Goal: Book appointment/travel/reservation

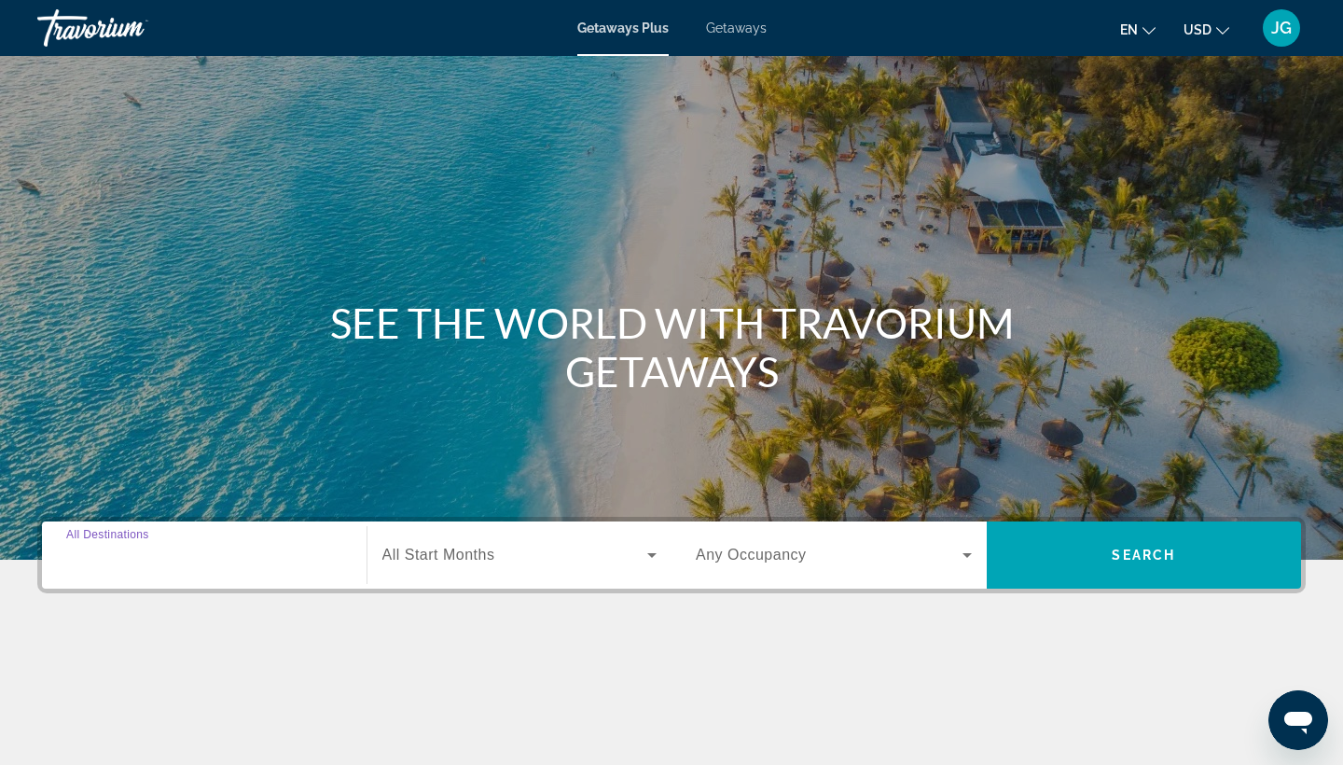
click at [237, 558] on input "Destination All Destinations" at bounding box center [204, 556] width 276 height 22
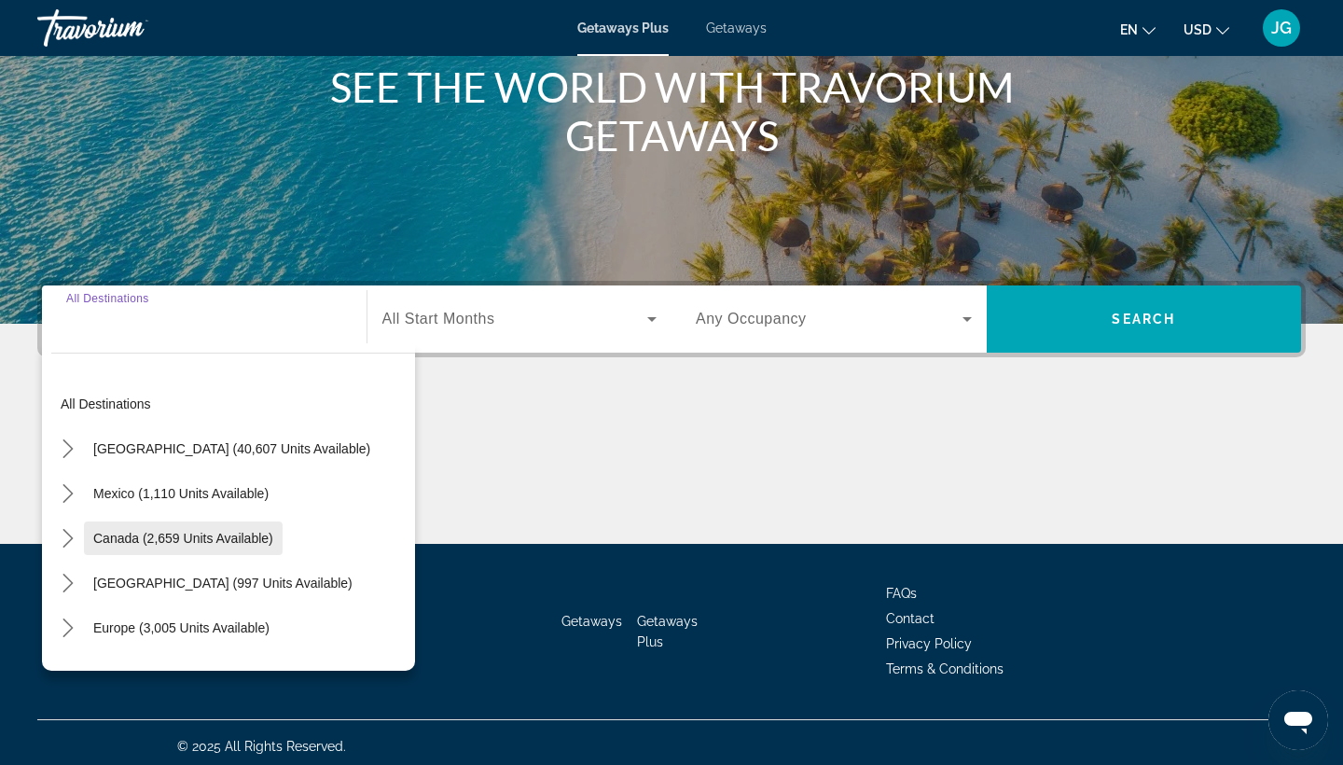
scroll to position [243, 0]
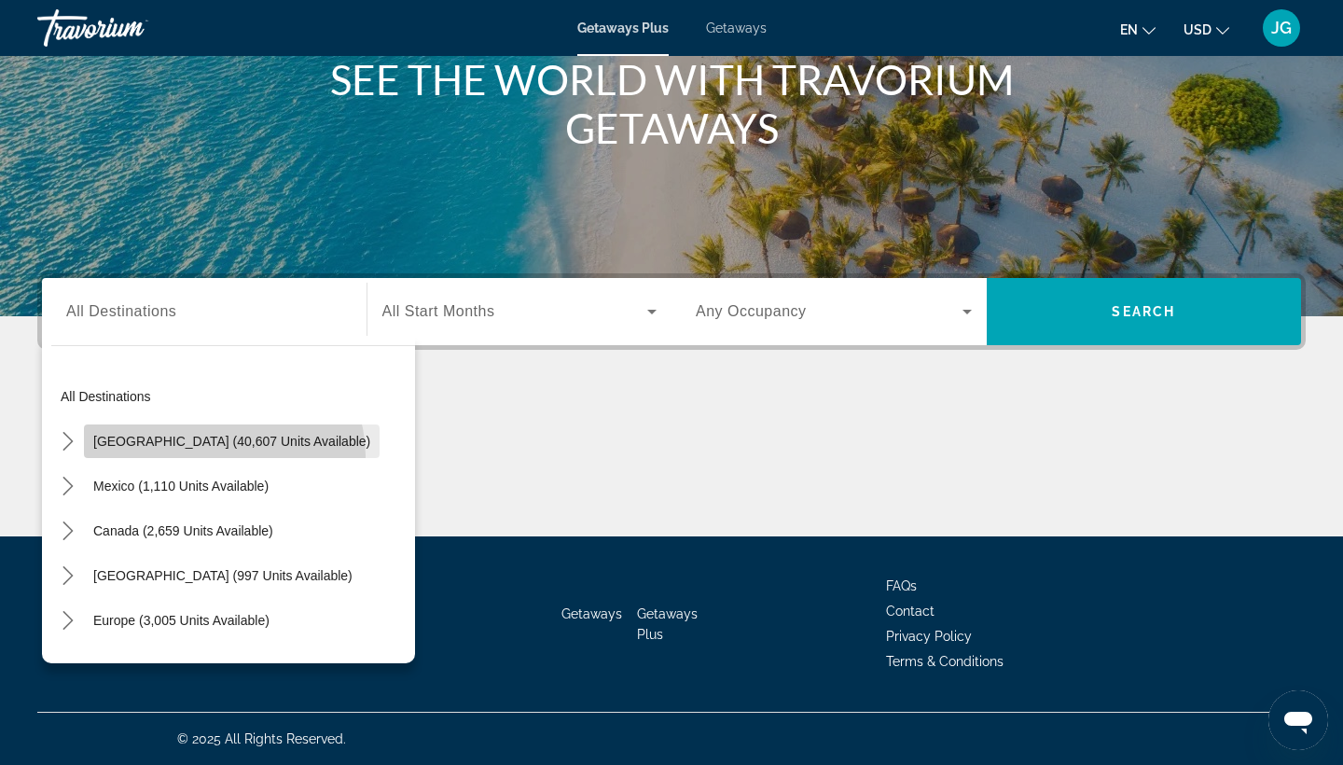
click at [223, 456] on span "Select destination: United States (40,607 units available)" at bounding box center [232, 441] width 296 height 45
type input "**********"
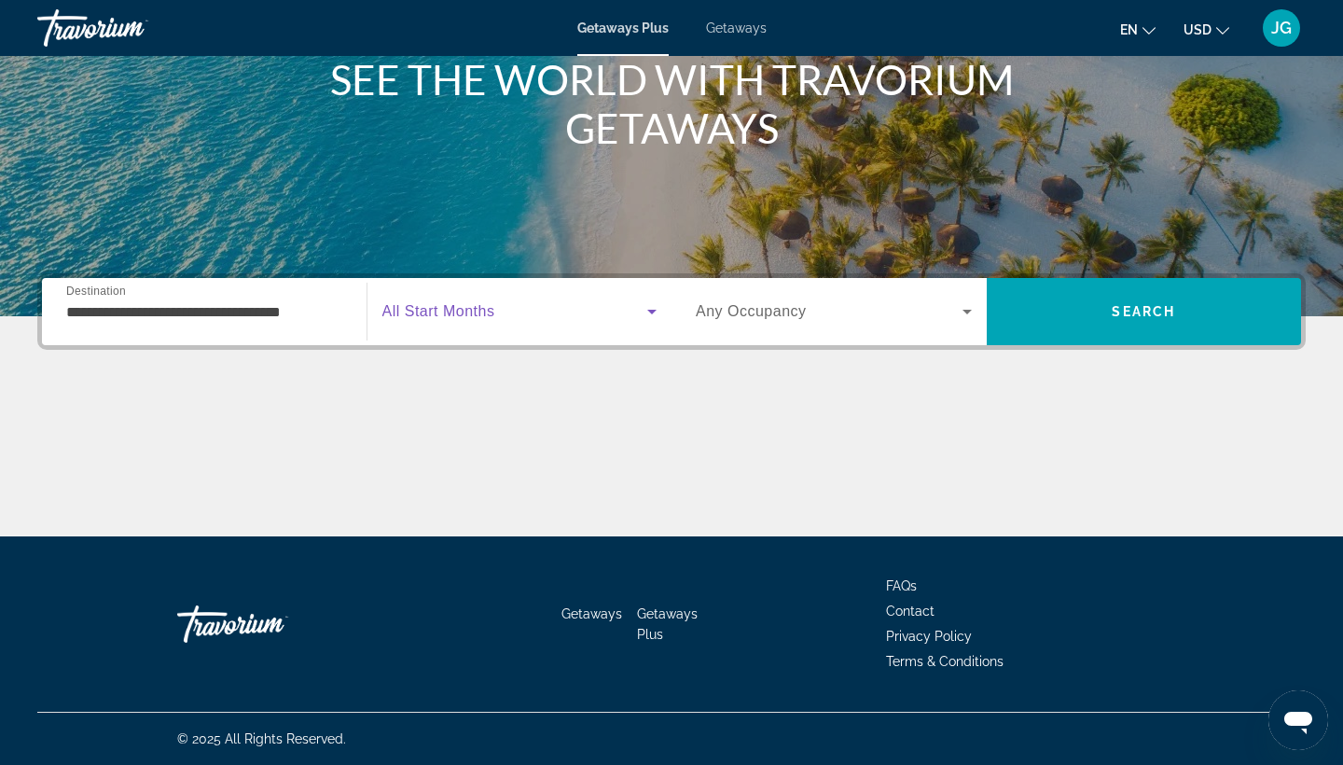
click at [530, 311] on span "Search widget" at bounding box center [515, 311] width 266 height 22
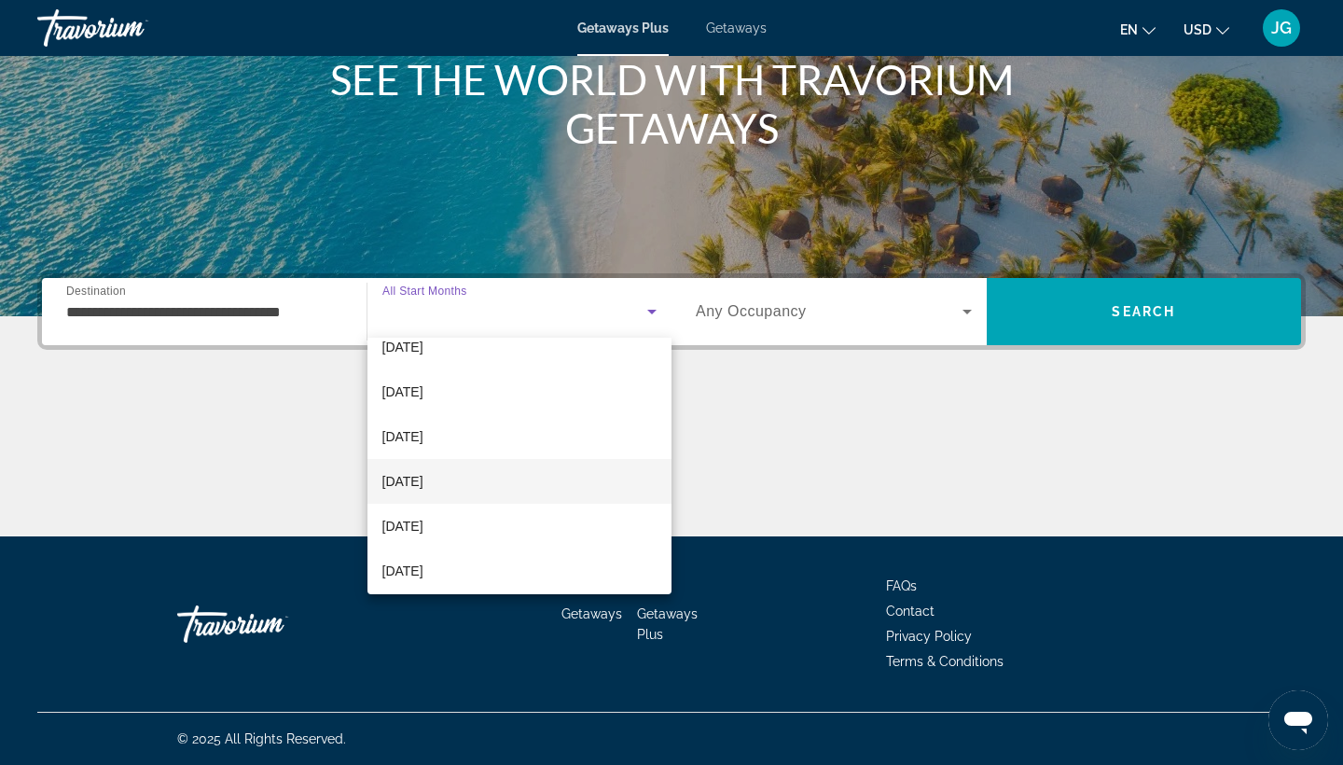
scroll to position [79, 0]
click at [464, 472] on mat-option "[DATE]" at bounding box center [520, 467] width 305 height 45
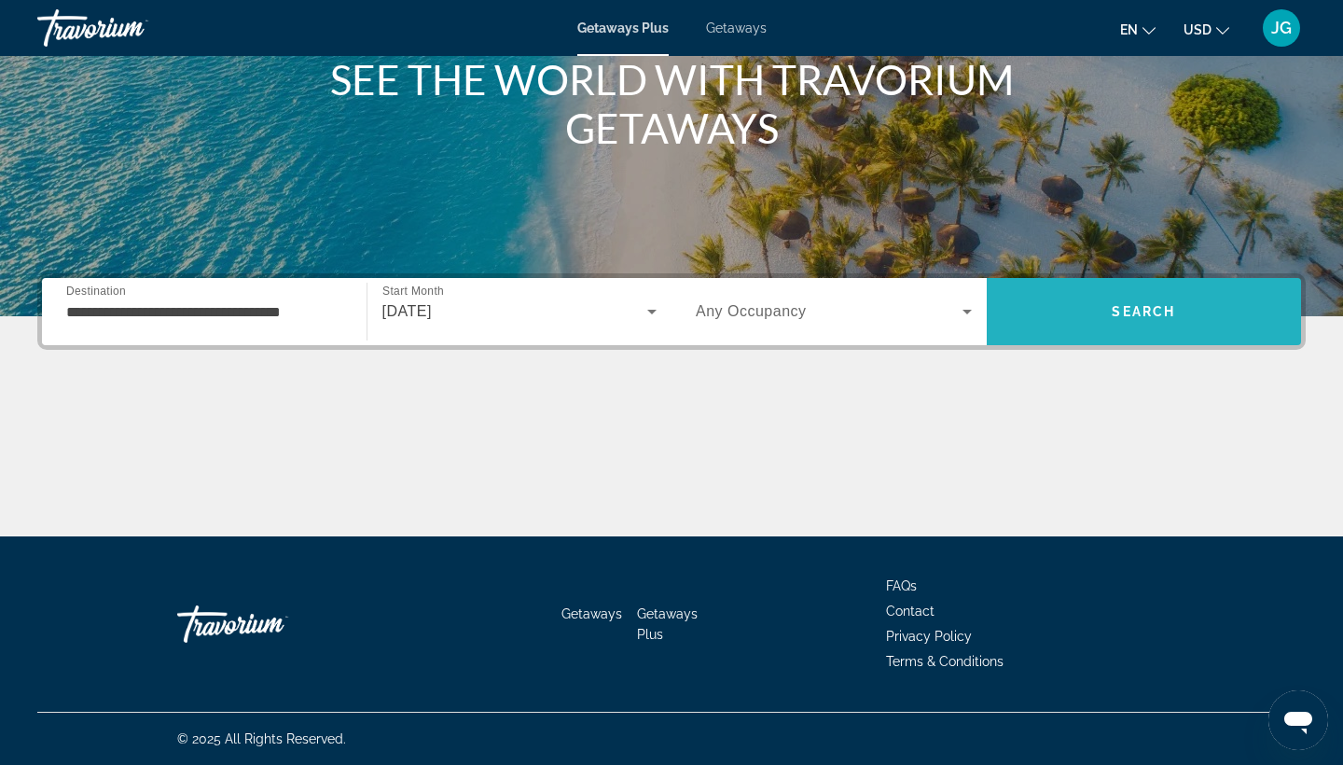
click at [1062, 323] on span "Search" at bounding box center [1144, 311] width 315 height 45
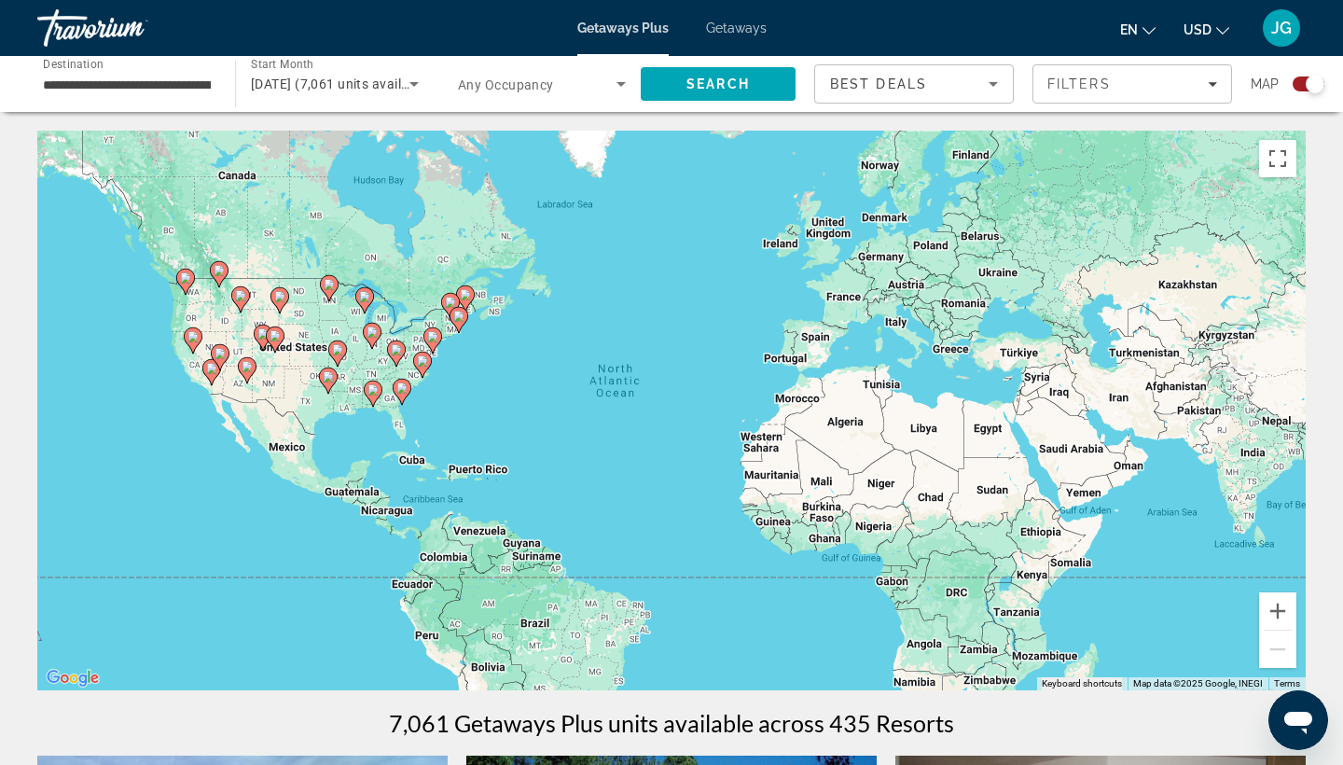
click at [365, 82] on span "[DATE] (7,061 units available)" at bounding box center [341, 83] width 181 height 15
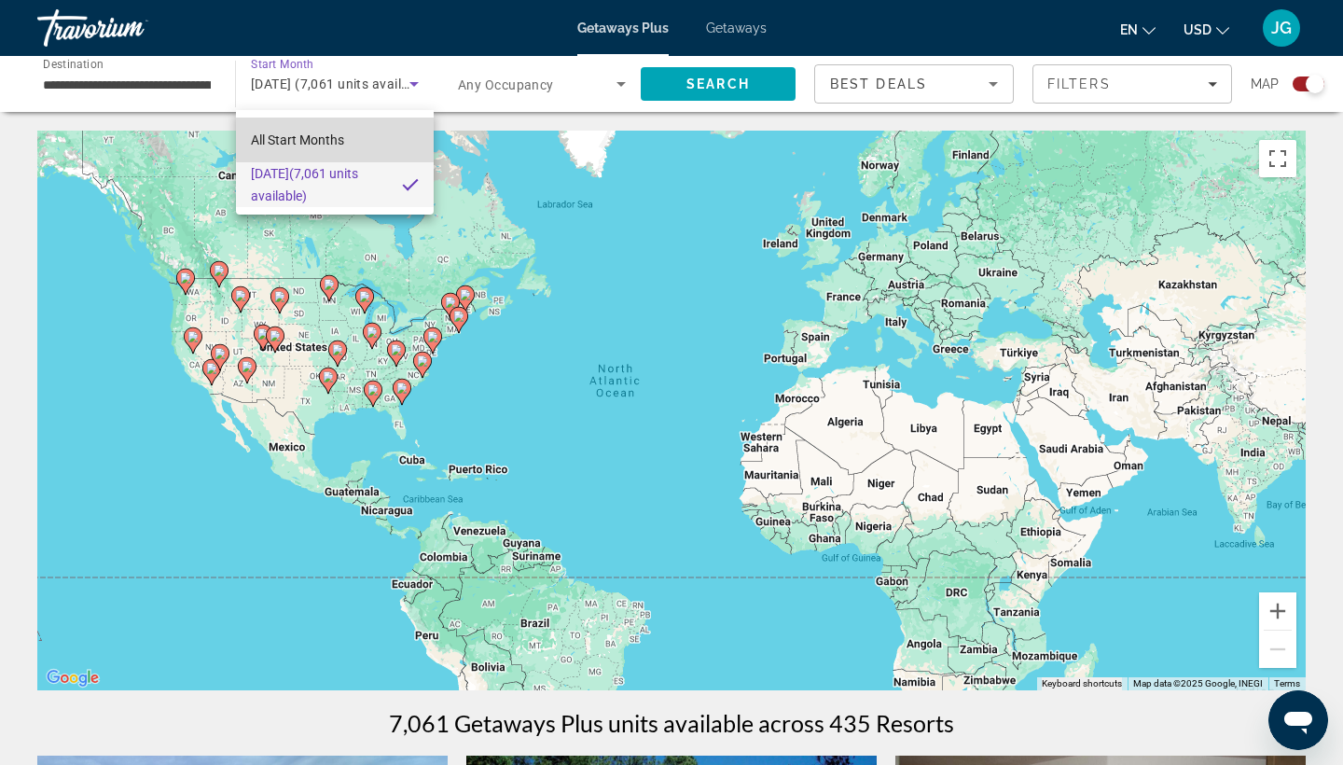
click at [340, 127] on mat-option "All Start Months" at bounding box center [335, 140] width 198 height 45
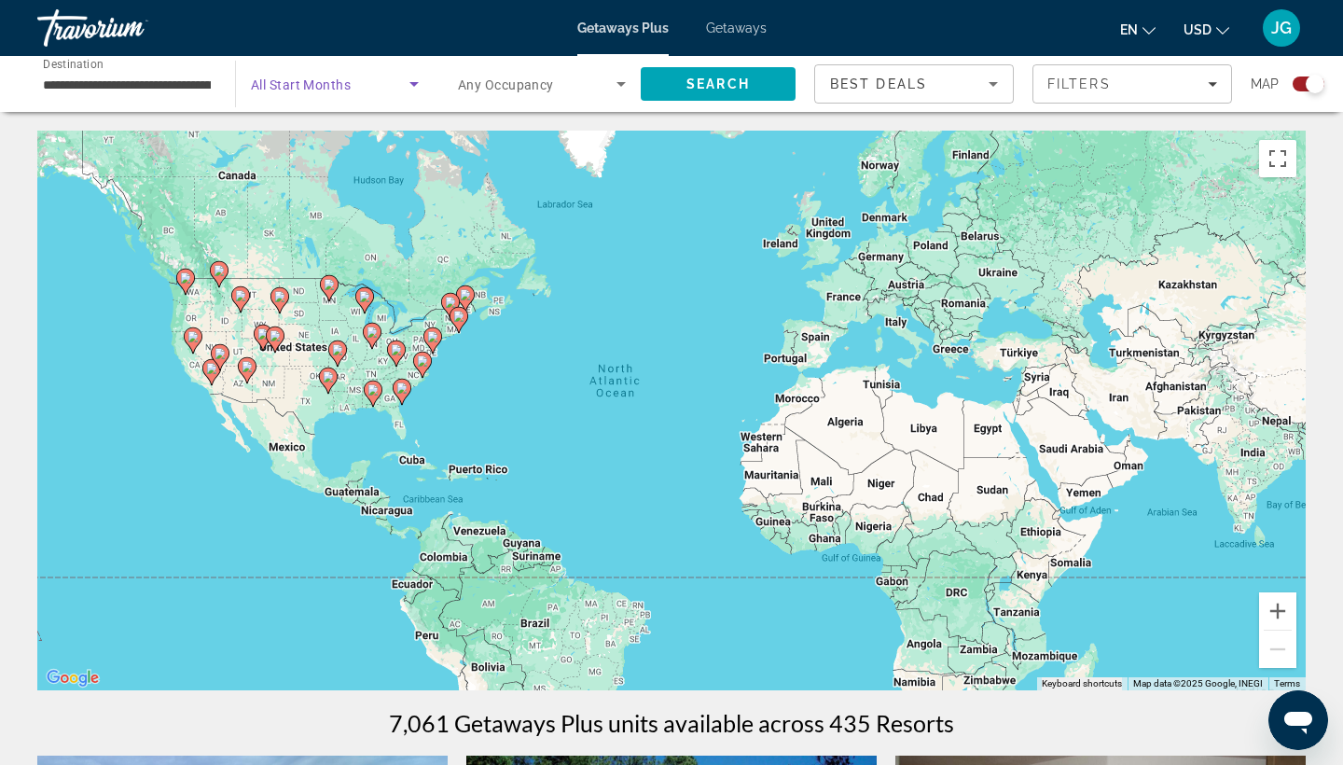
click at [353, 78] on span "Search widget" at bounding box center [330, 84] width 159 height 22
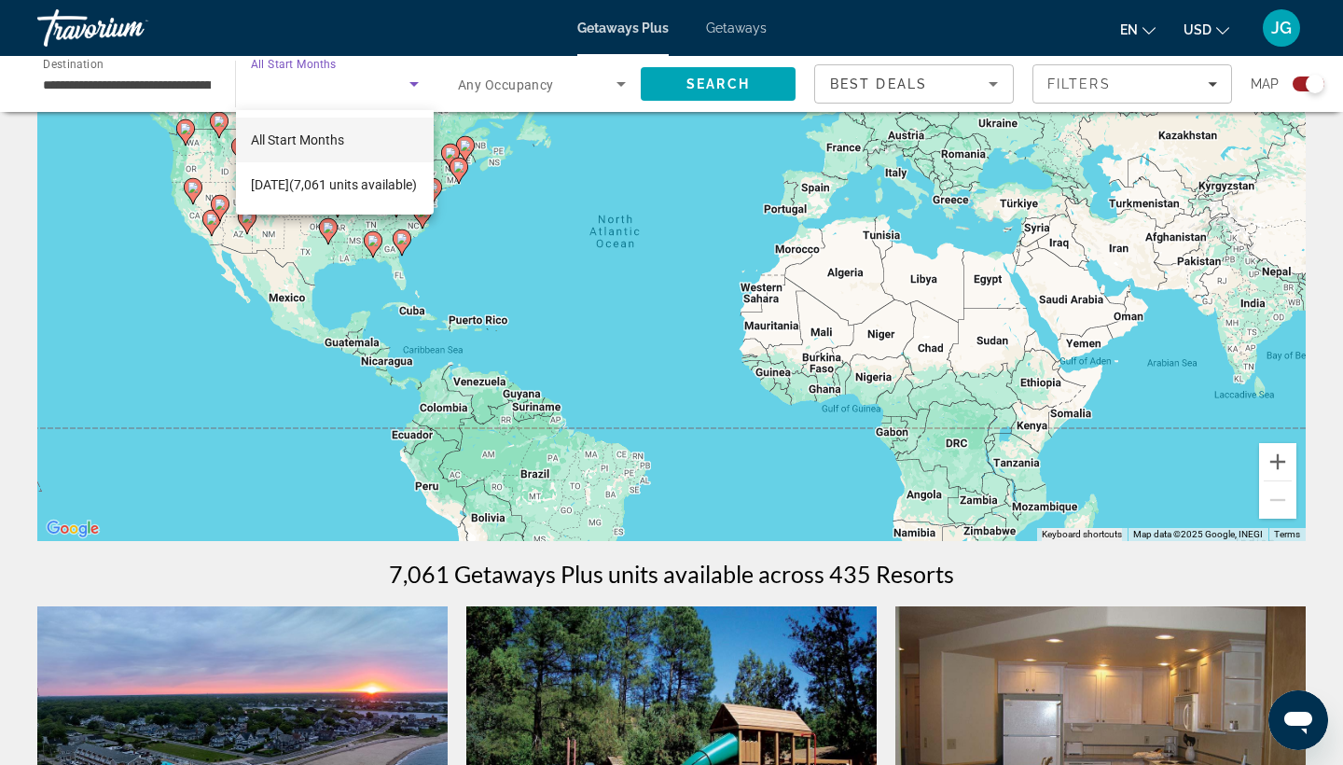
scroll to position [152, 0]
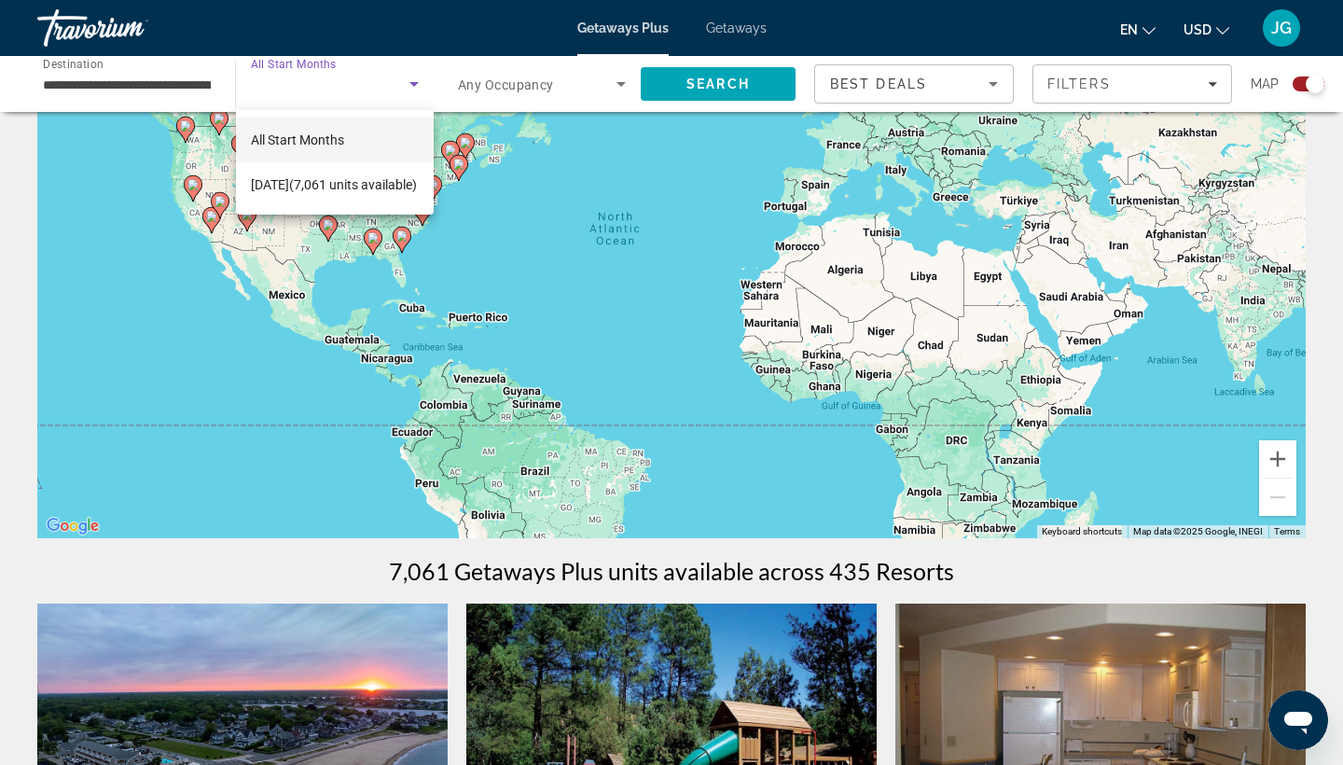
click at [725, 26] on div at bounding box center [671, 382] width 1343 height 765
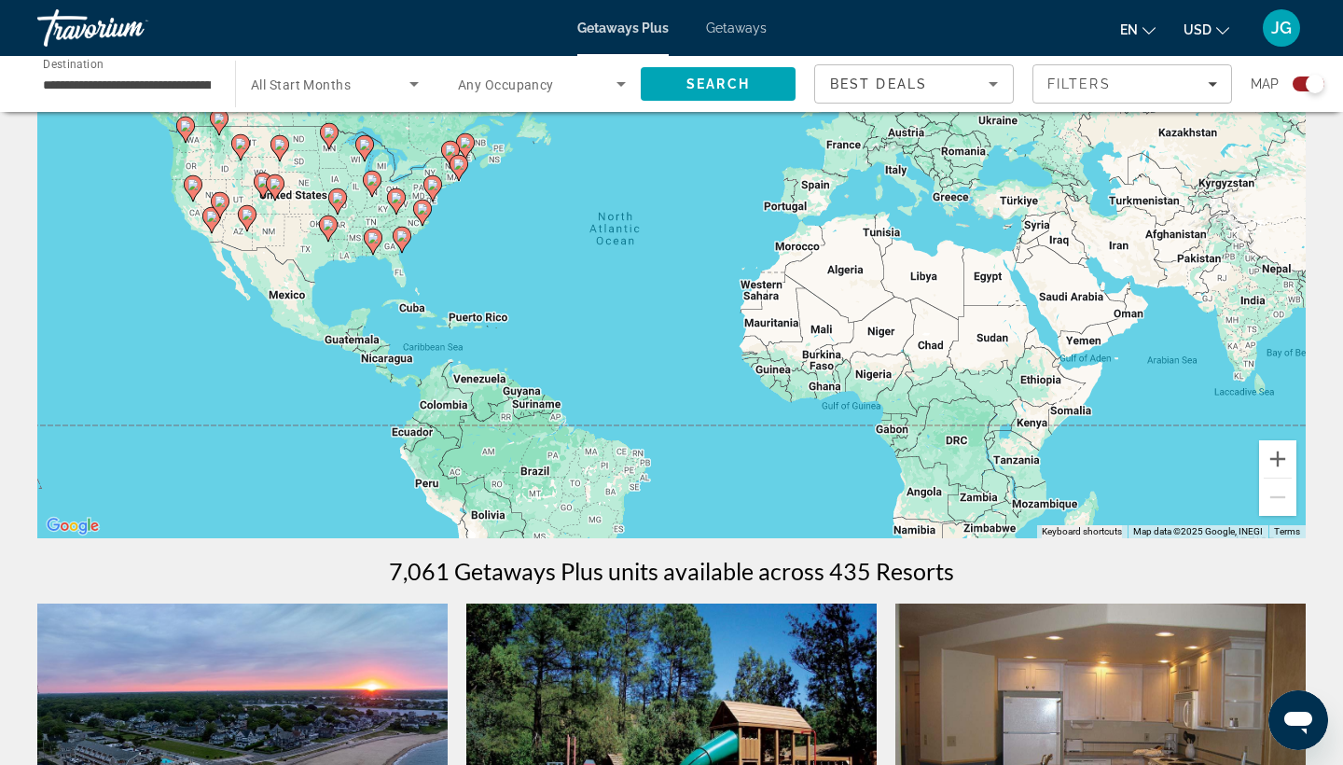
click at [729, 27] on span "Getaways" at bounding box center [736, 28] width 61 height 15
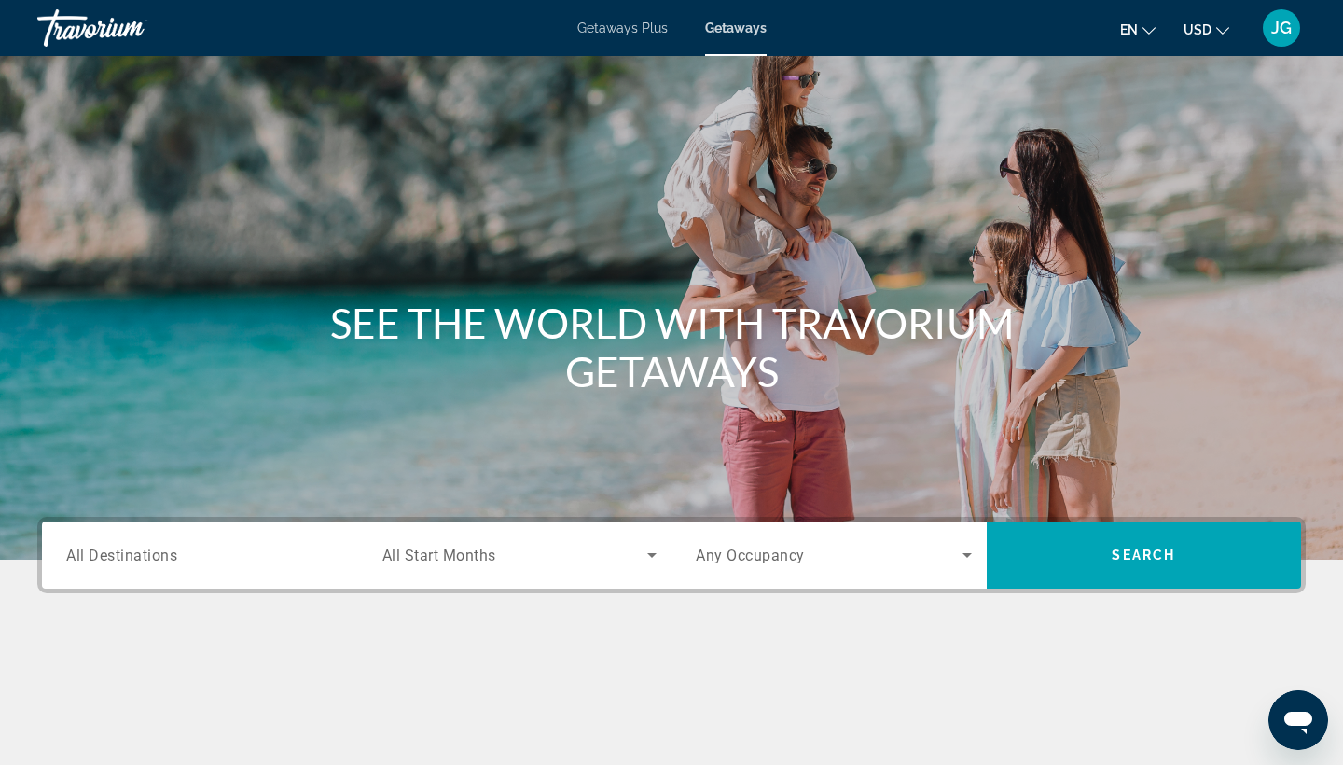
click at [603, 574] on div "Search widget" at bounding box center [519, 555] width 275 height 52
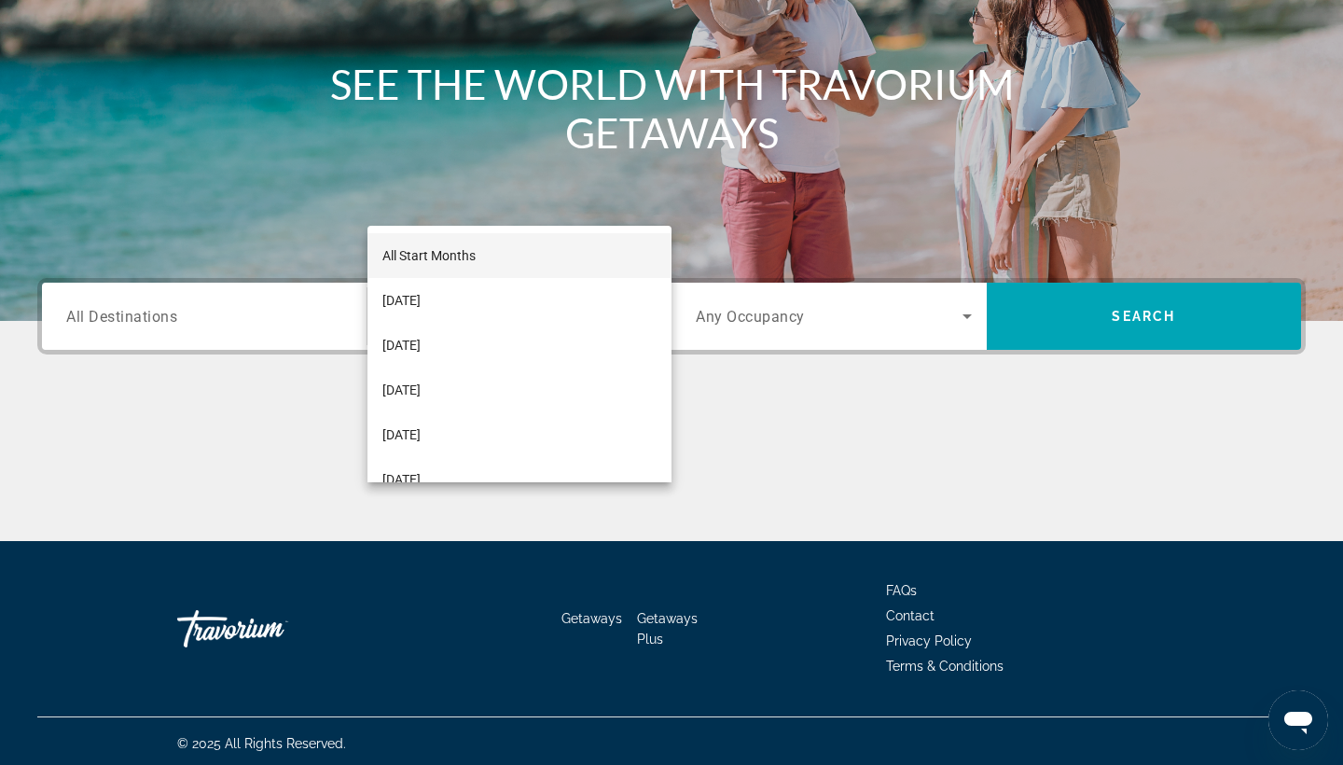
scroll to position [243, 0]
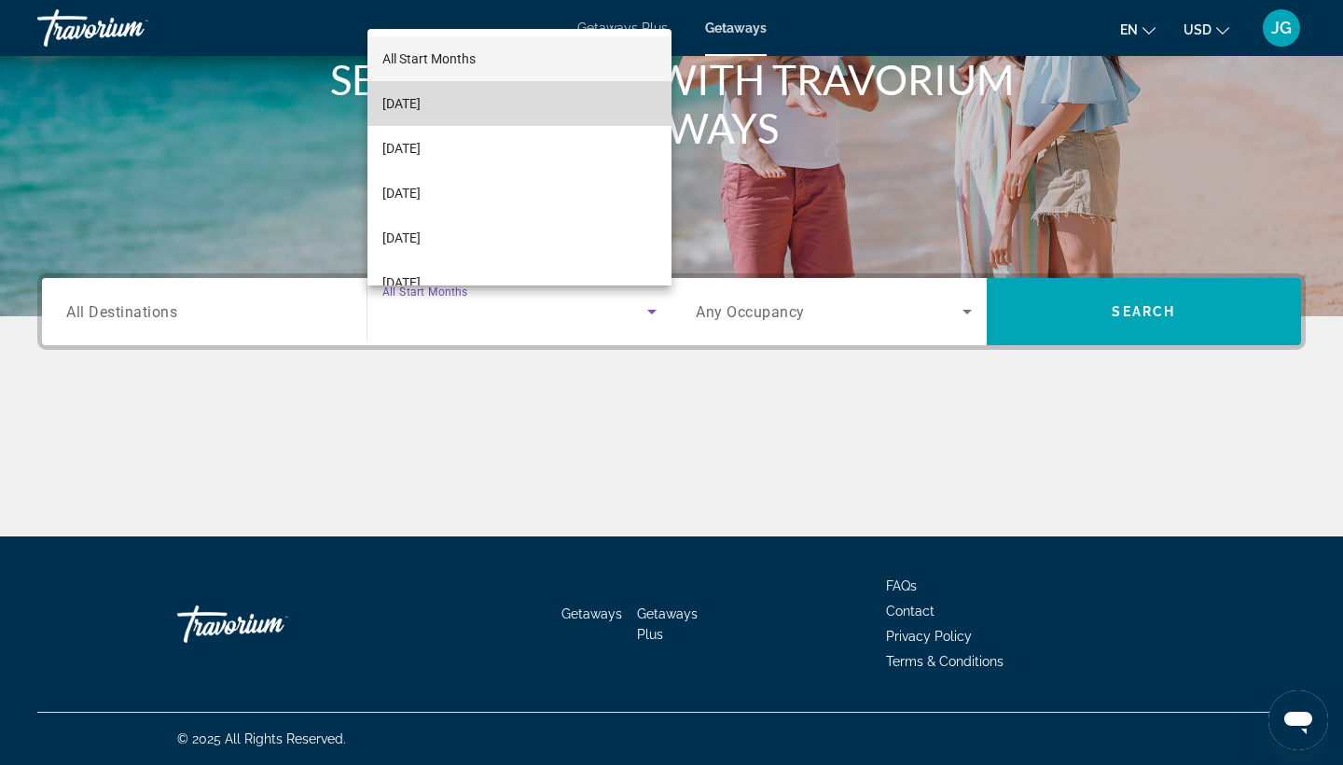
click at [477, 116] on mat-option "[DATE]" at bounding box center [520, 103] width 305 height 45
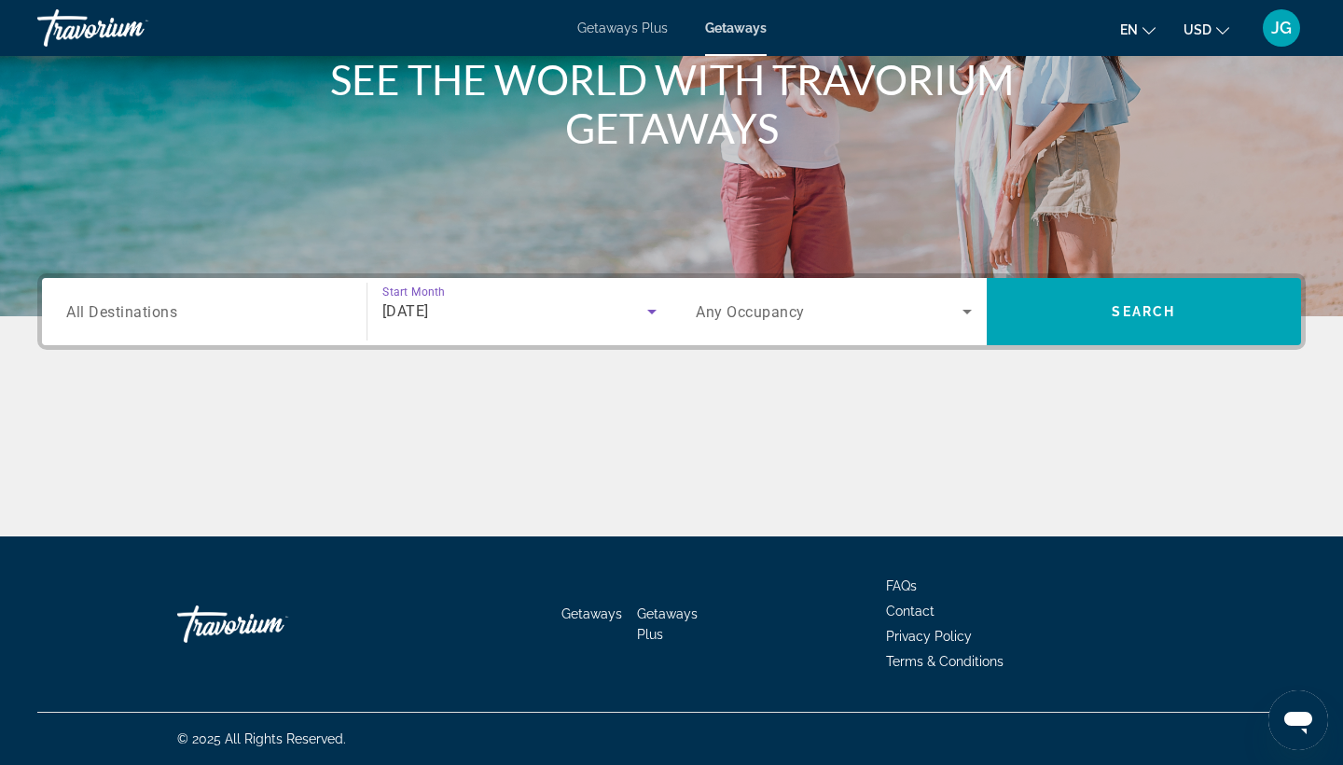
click at [272, 299] on div "Search widget" at bounding box center [204, 311] width 276 height 53
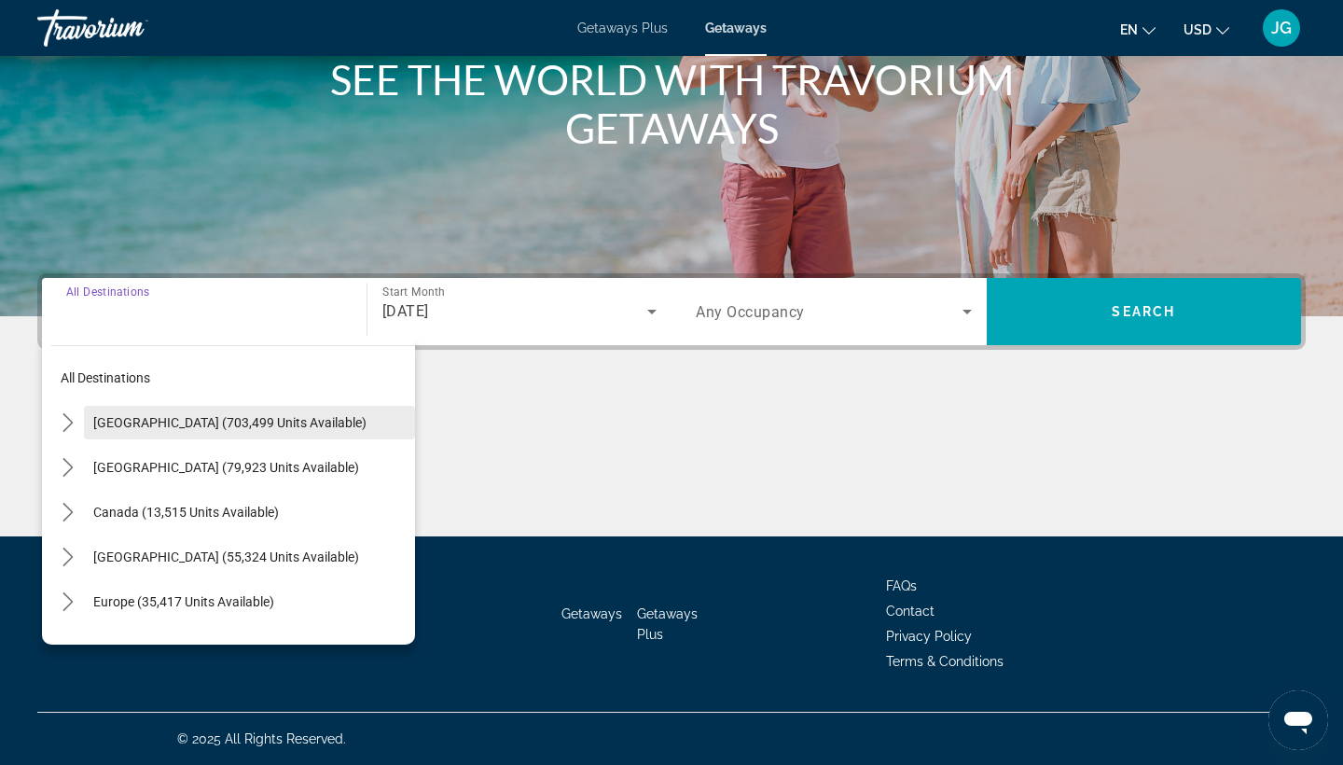
click at [263, 411] on span "Select destination: United States (703,499 units available)" at bounding box center [249, 422] width 331 height 45
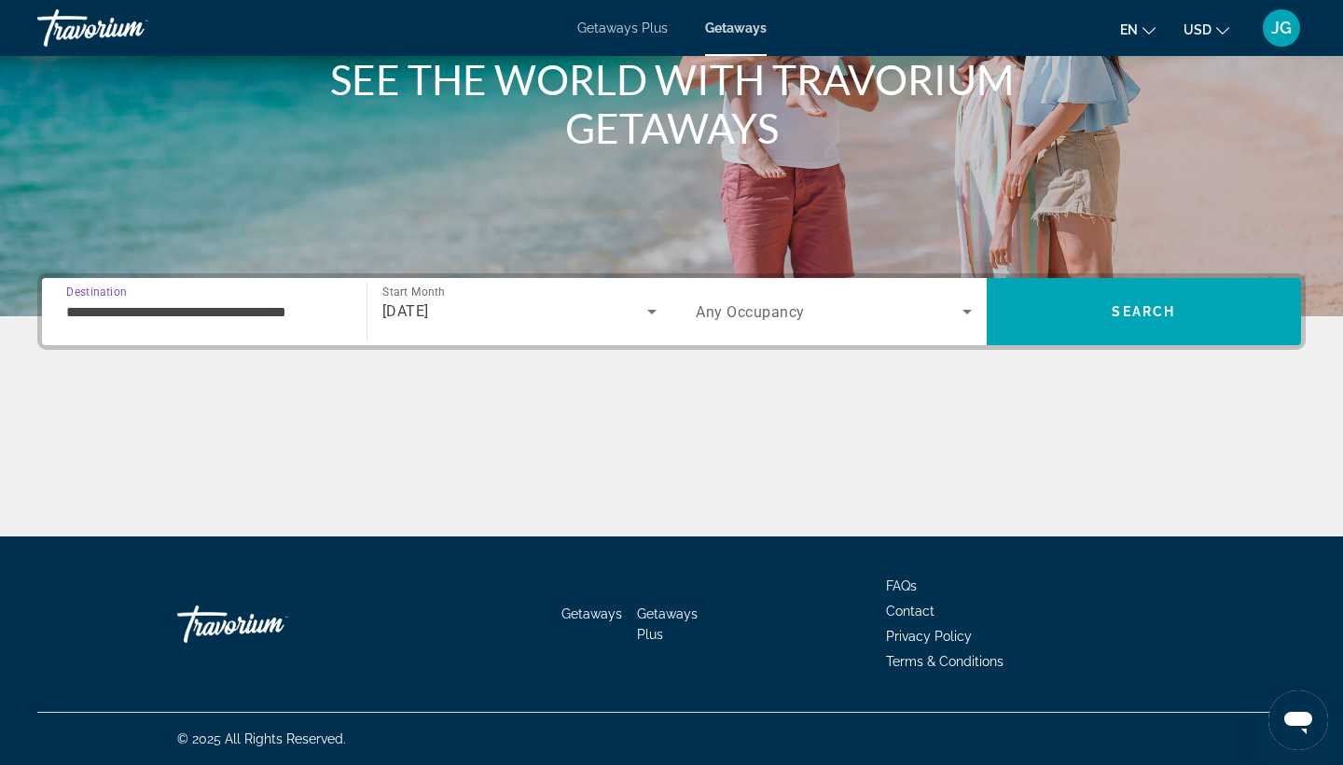
click at [243, 314] on input "**********" at bounding box center [204, 312] width 276 height 22
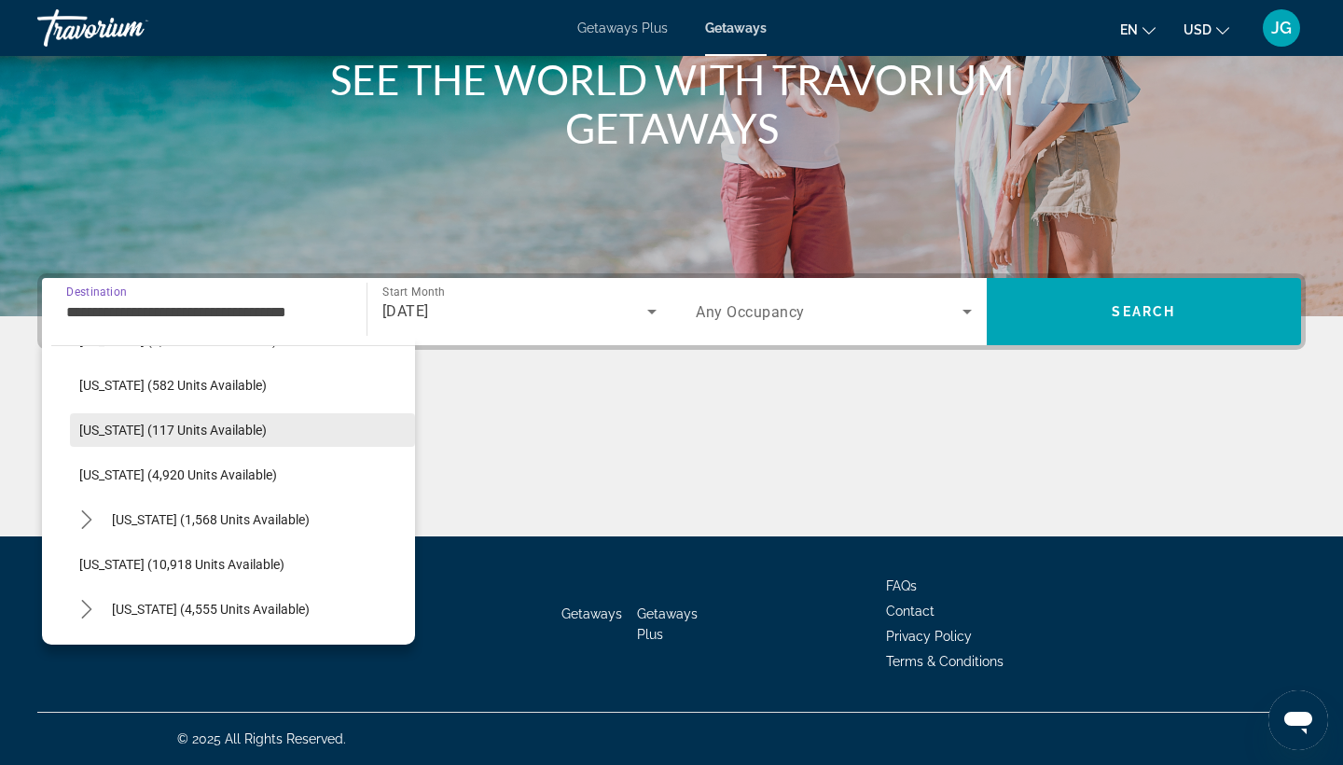
scroll to position [579, 0]
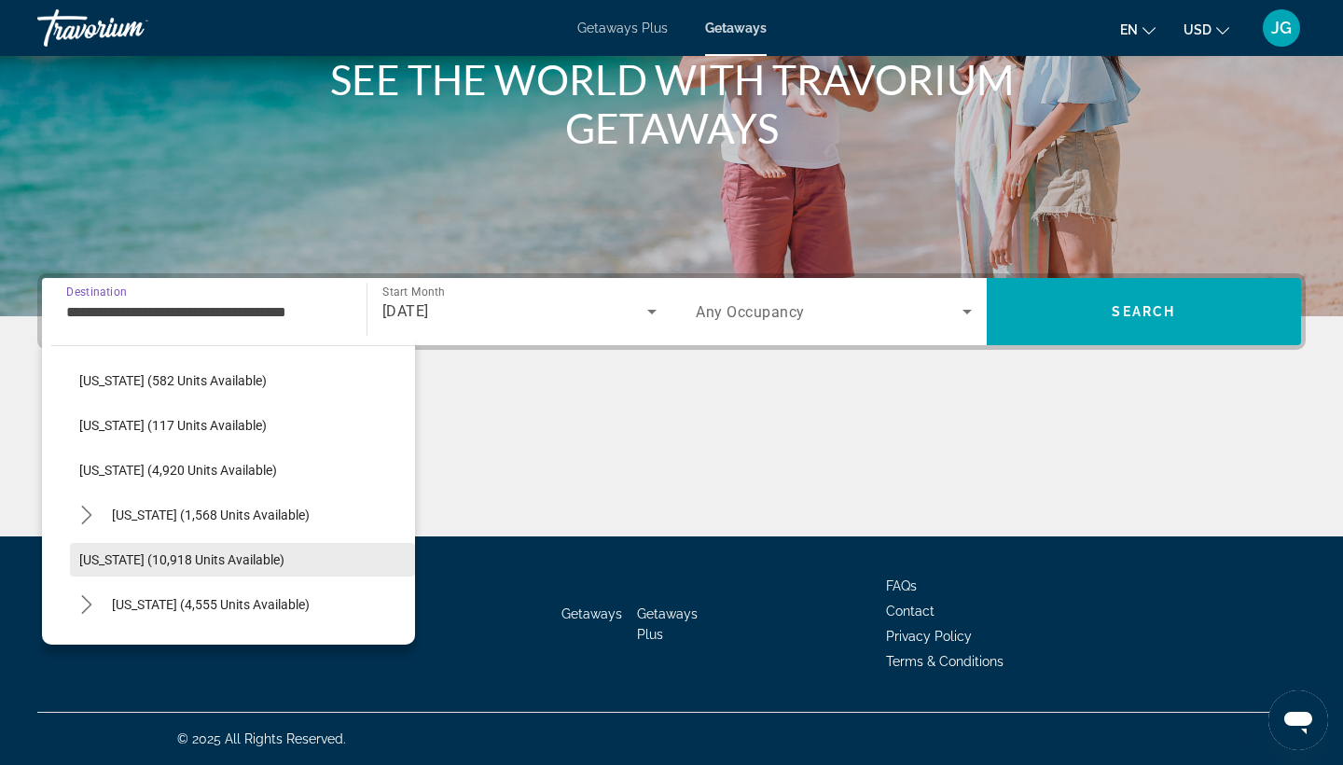
click at [203, 561] on span "[US_STATE] (10,918 units available)" at bounding box center [181, 559] width 205 height 15
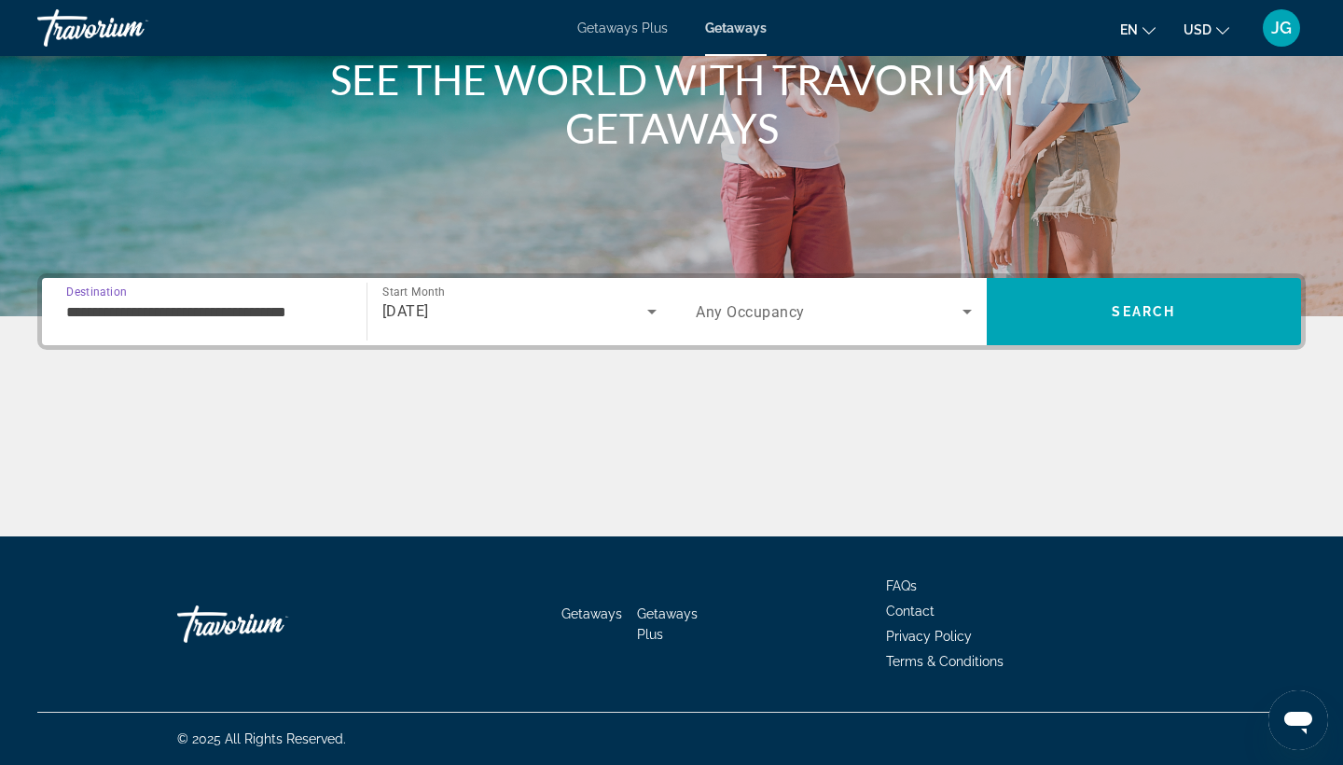
type input "**********"
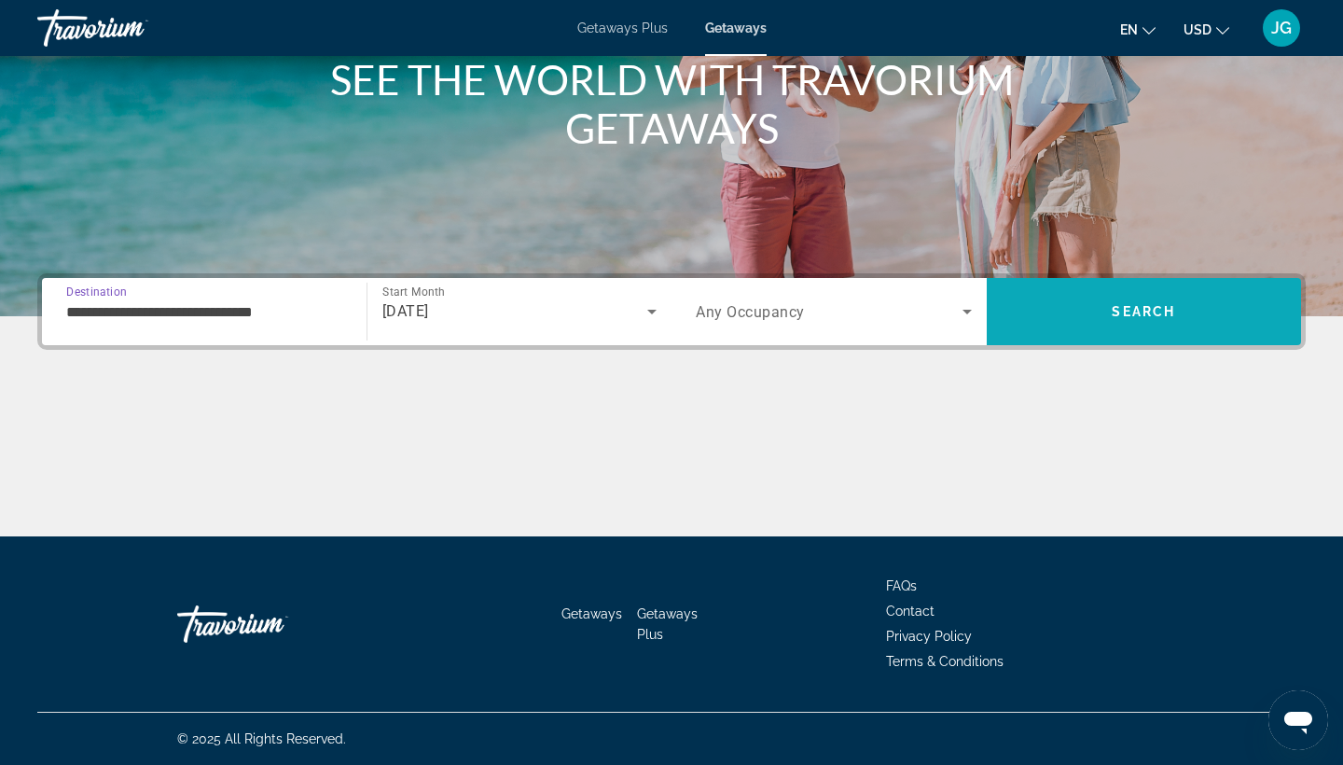
click at [1082, 301] on span "Search" at bounding box center [1144, 311] width 315 height 45
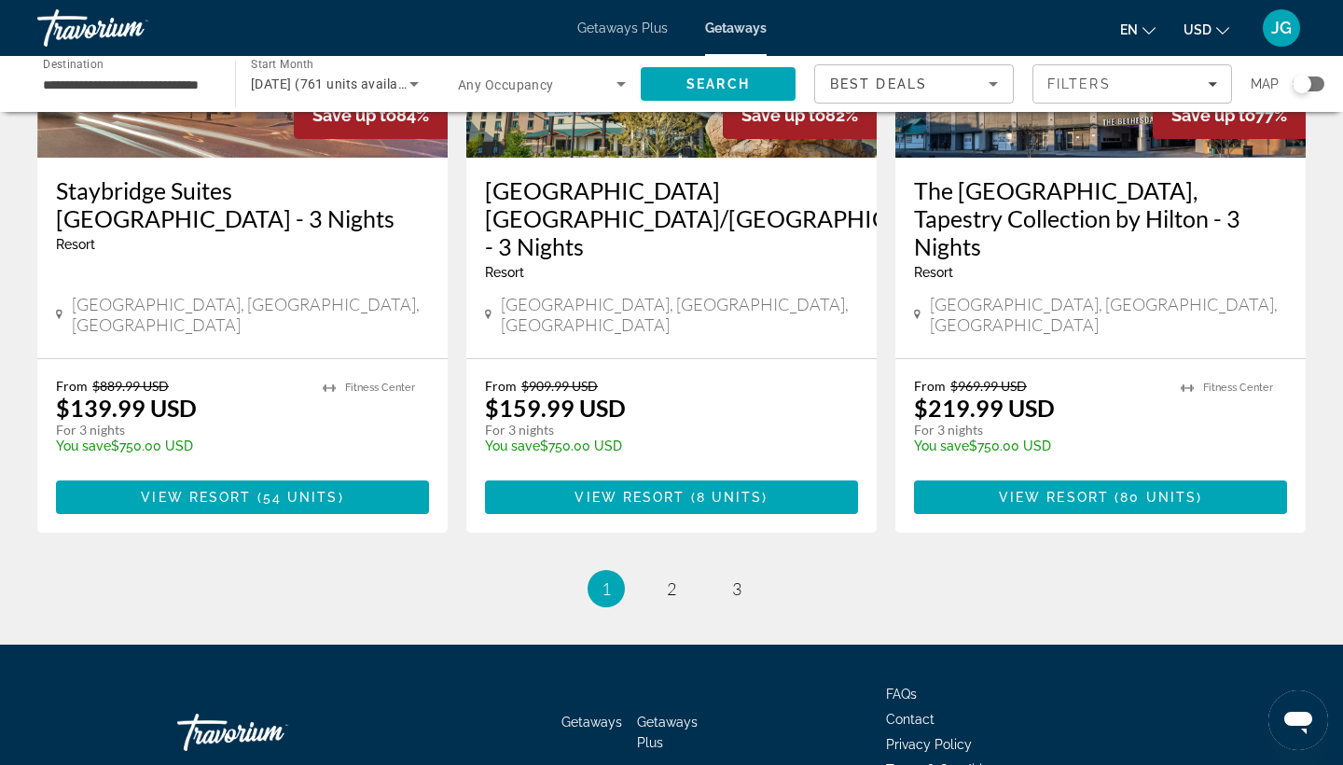
scroll to position [2338, 0]
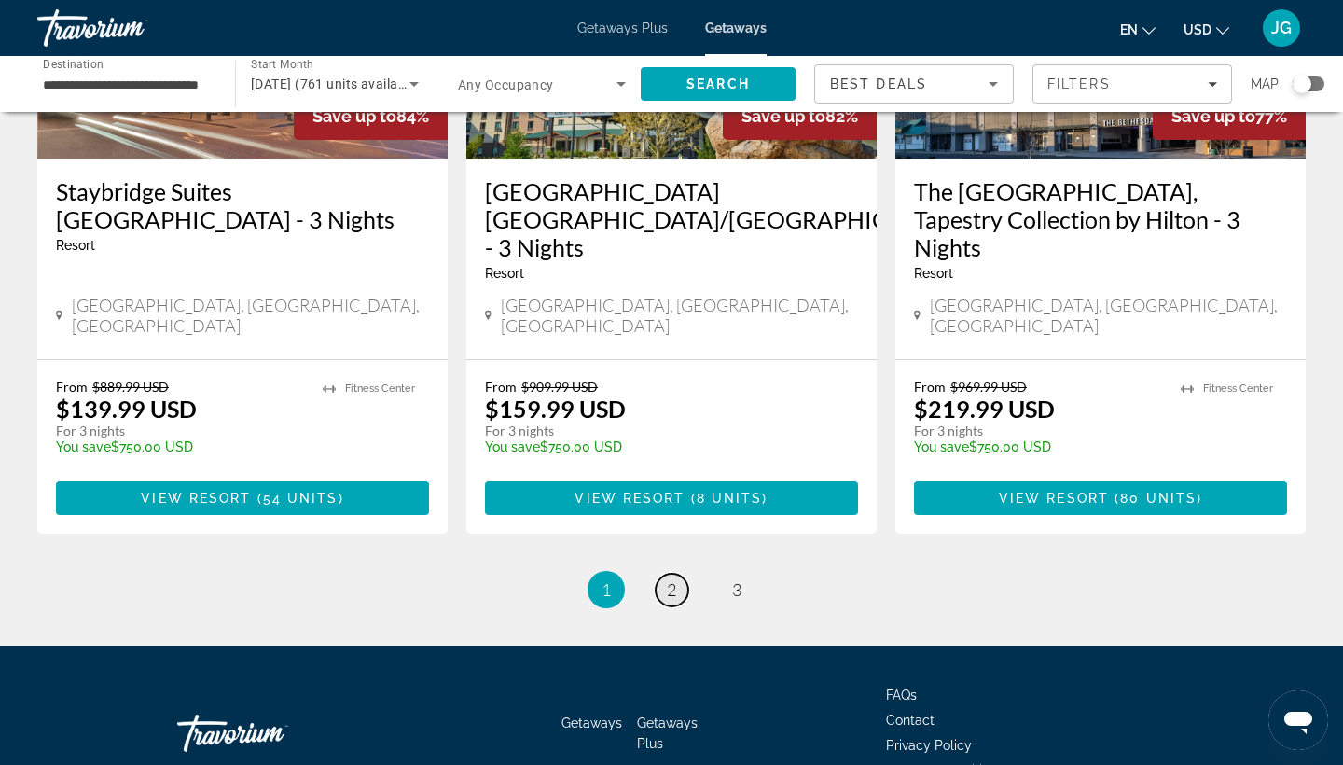
click at [673, 579] on span "2" at bounding box center [671, 589] width 9 height 21
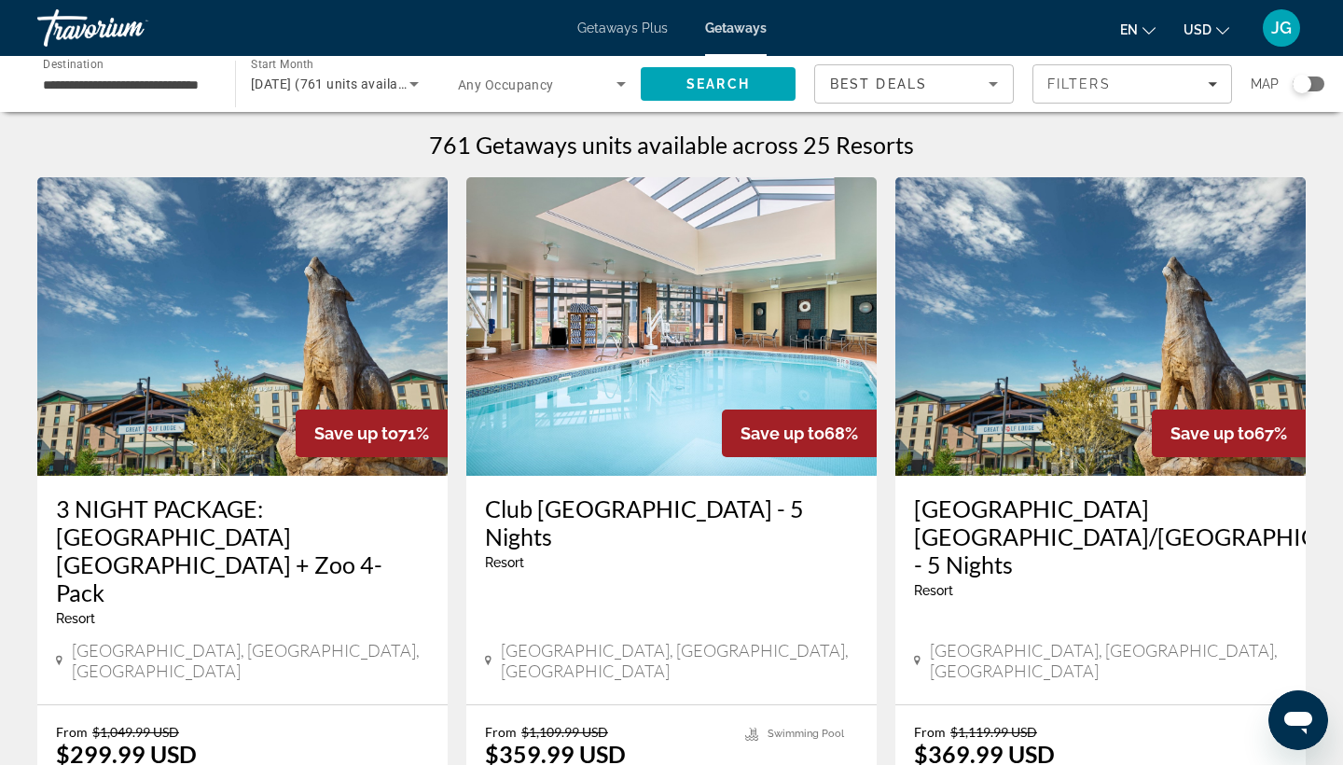
click at [614, 34] on span "Getaways Plus" at bounding box center [622, 28] width 90 height 15
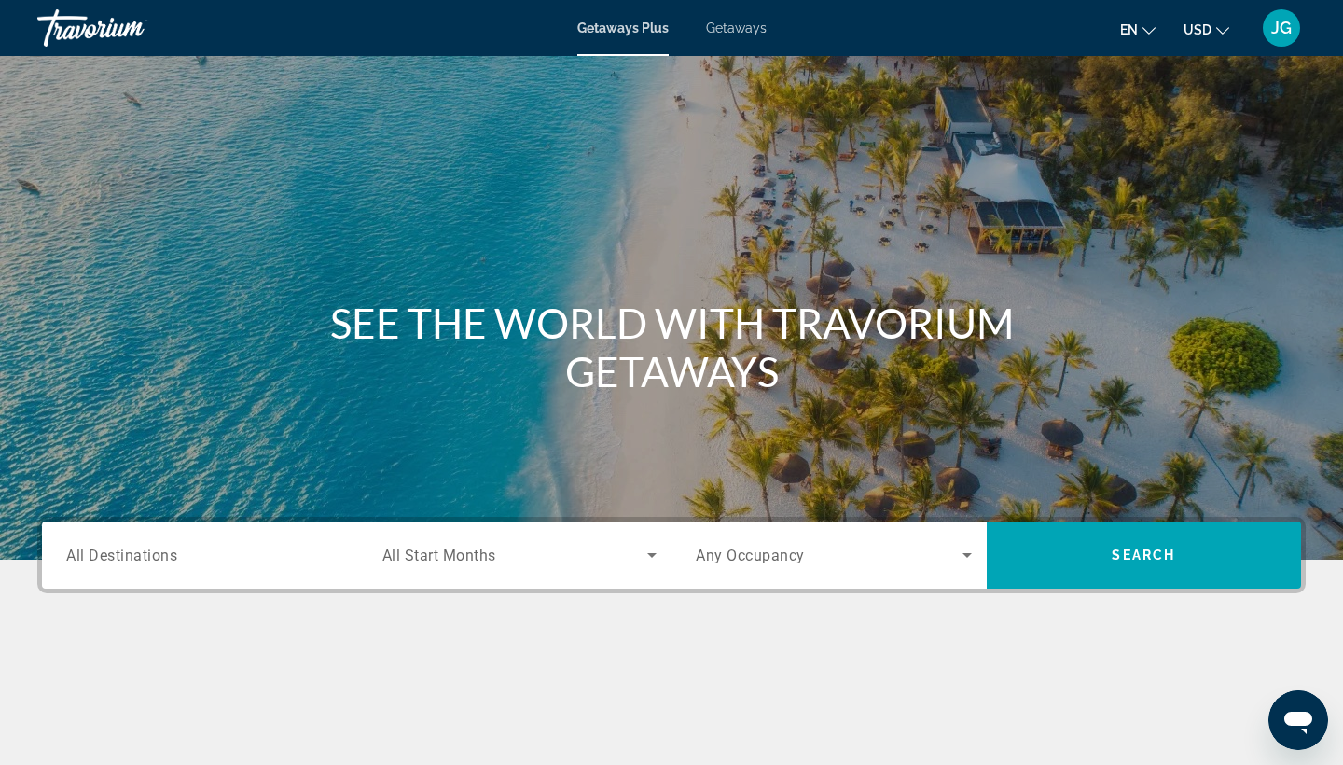
click at [225, 593] on div "Destination All Destinations Start Month All Start Months Occupancy Any Occupan…" at bounding box center [671, 648] width 1343 height 263
click at [224, 573] on div "Search widget" at bounding box center [204, 555] width 276 height 53
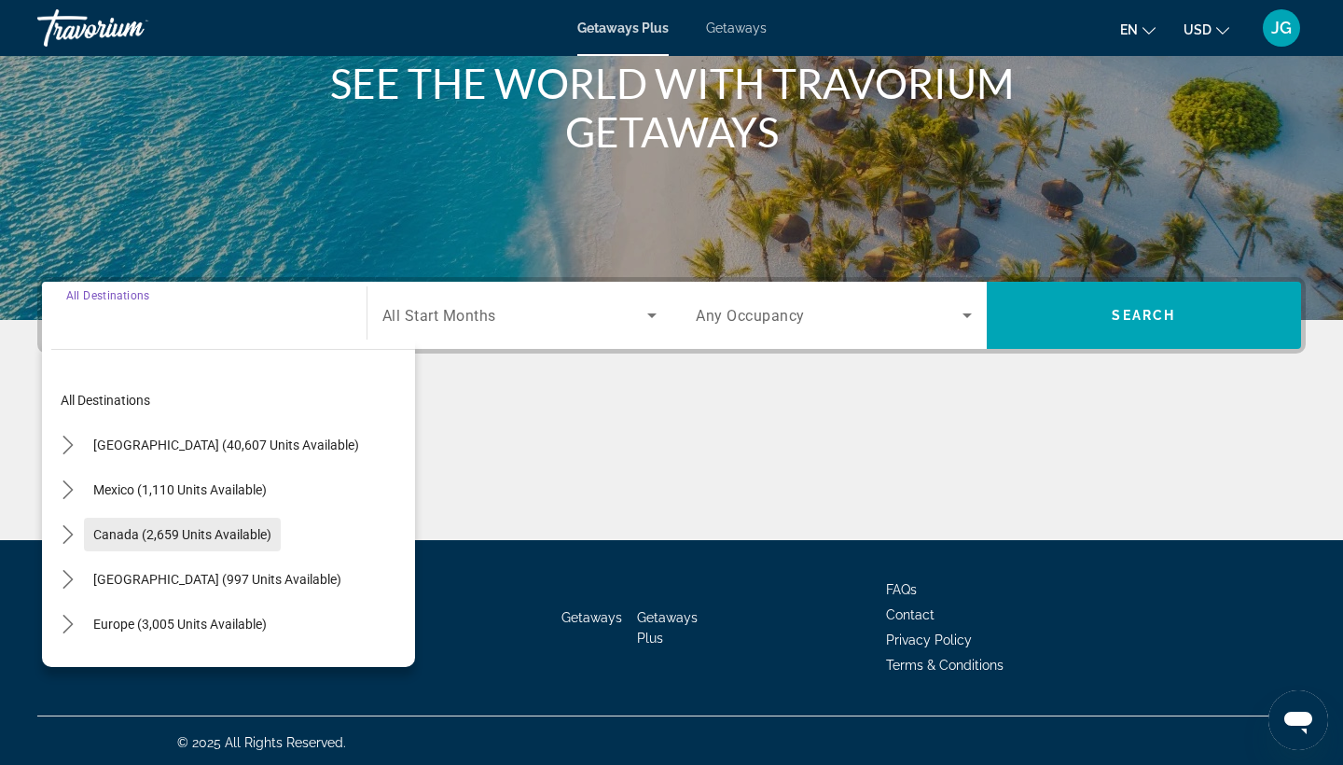
scroll to position [243, 0]
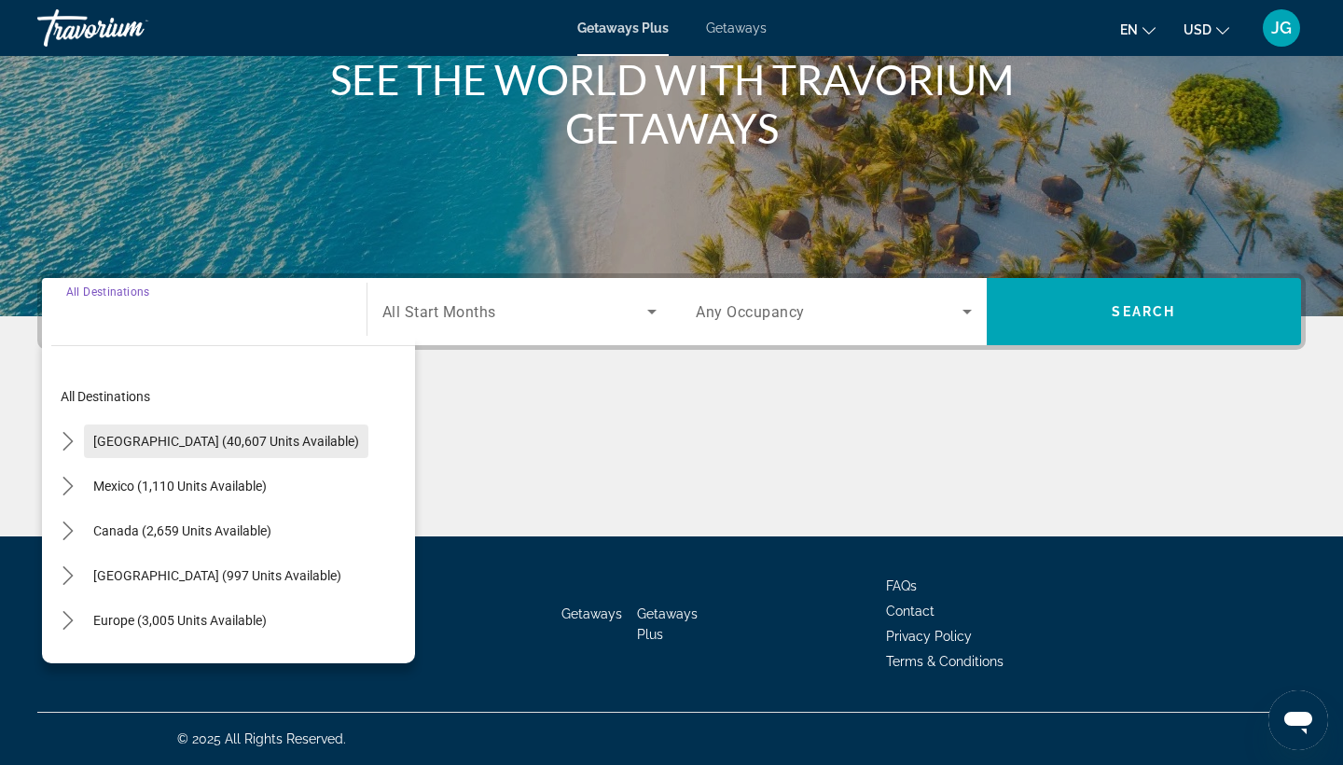
click at [251, 445] on span "[GEOGRAPHIC_DATA] (40,607 units available)" at bounding box center [226, 441] width 266 height 15
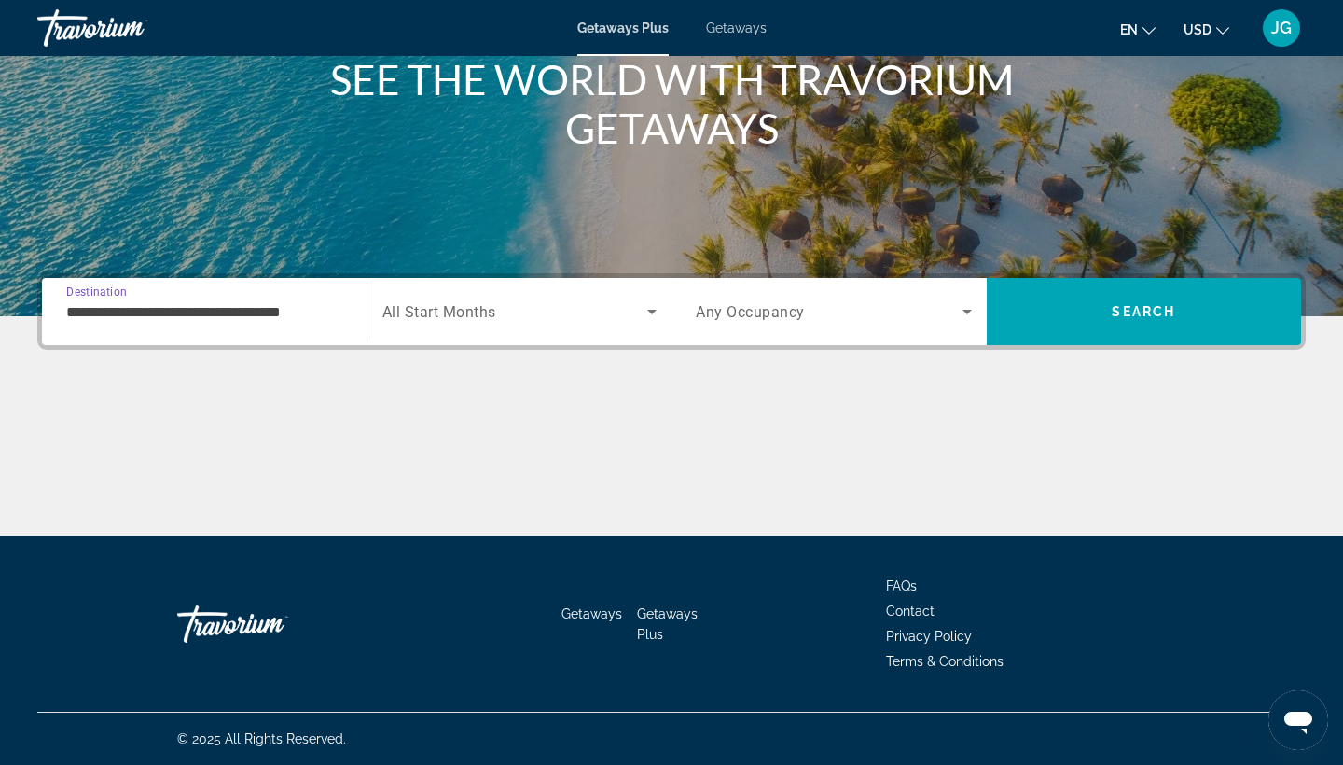
click at [417, 317] on span "All Start Months" at bounding box center [439, 312] width 114 height 18
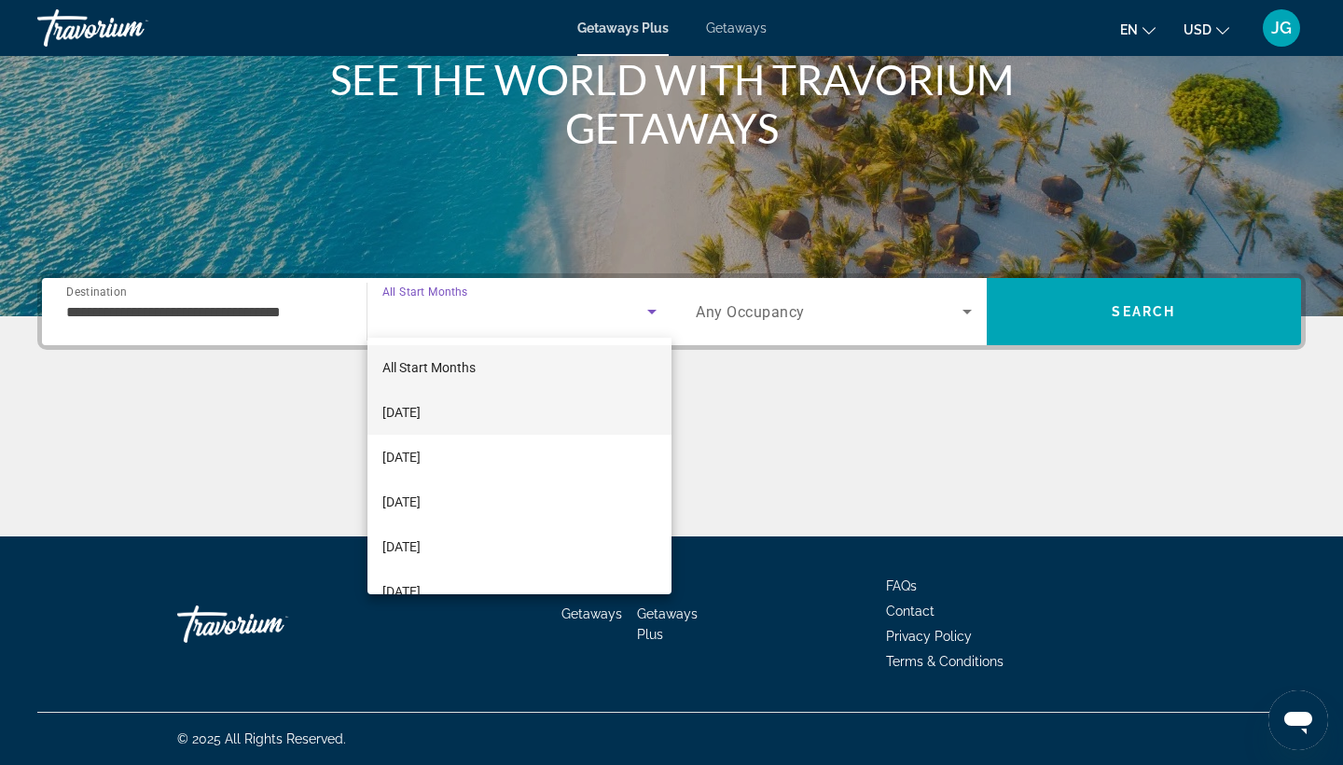
click at [420, 419] on span "[DATE]" at bounding box center [401, 412] width 38 height 22
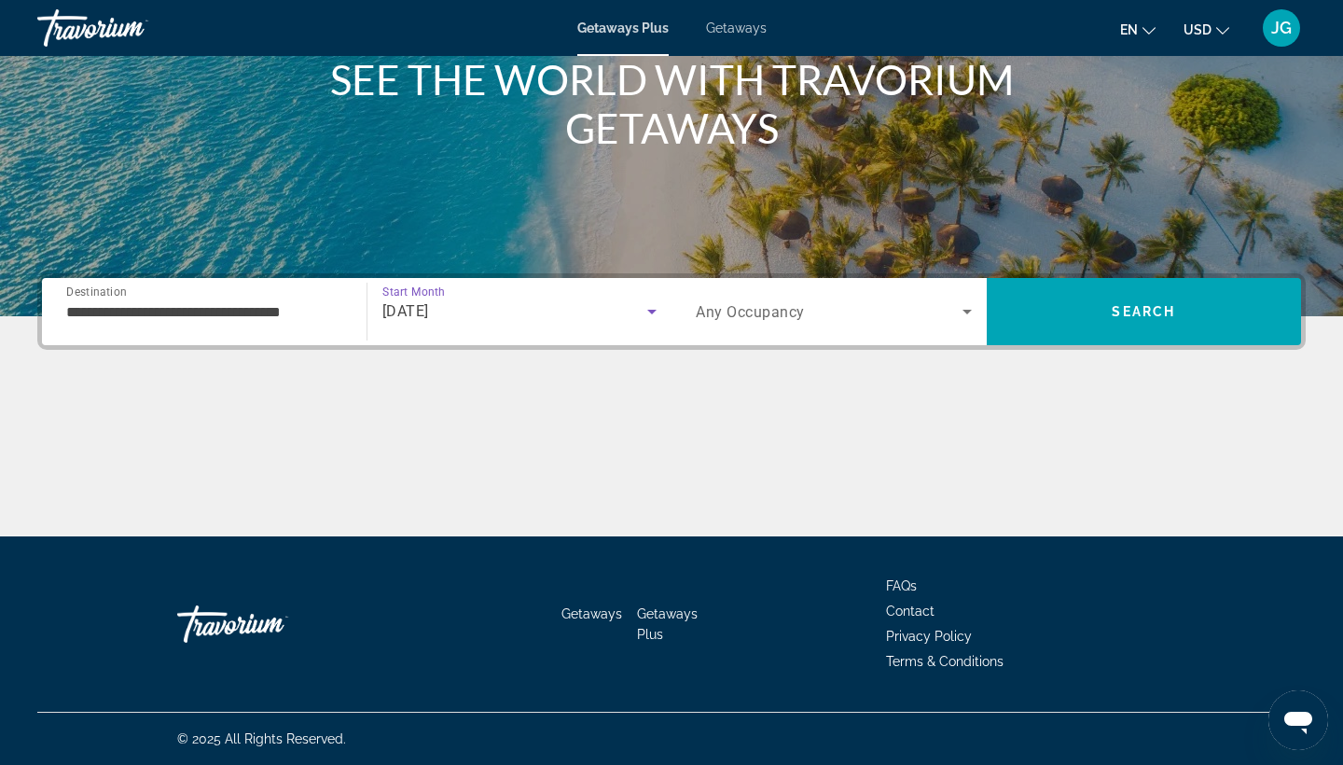
click at [326, 317] on input "**********" at bounding box center [204, 312] width 276 height 22
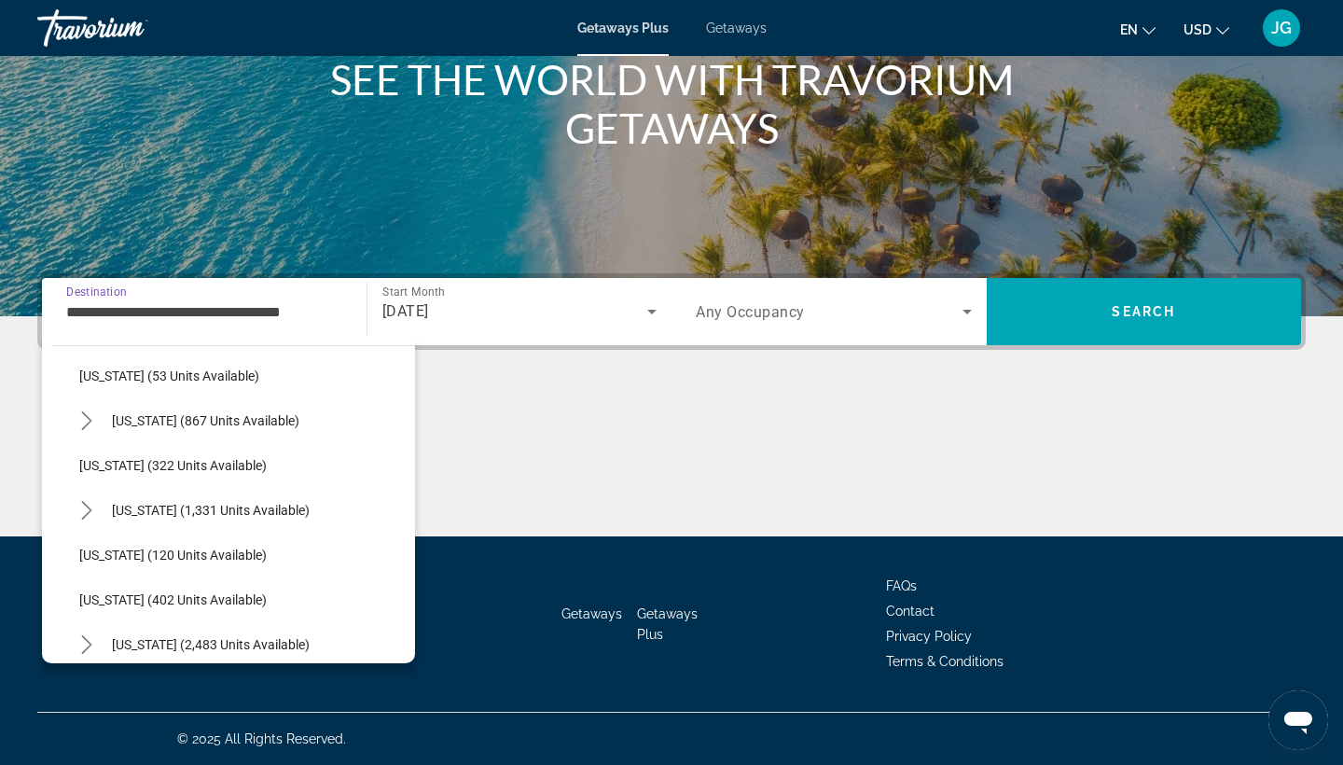
scroll to position [652, 0]
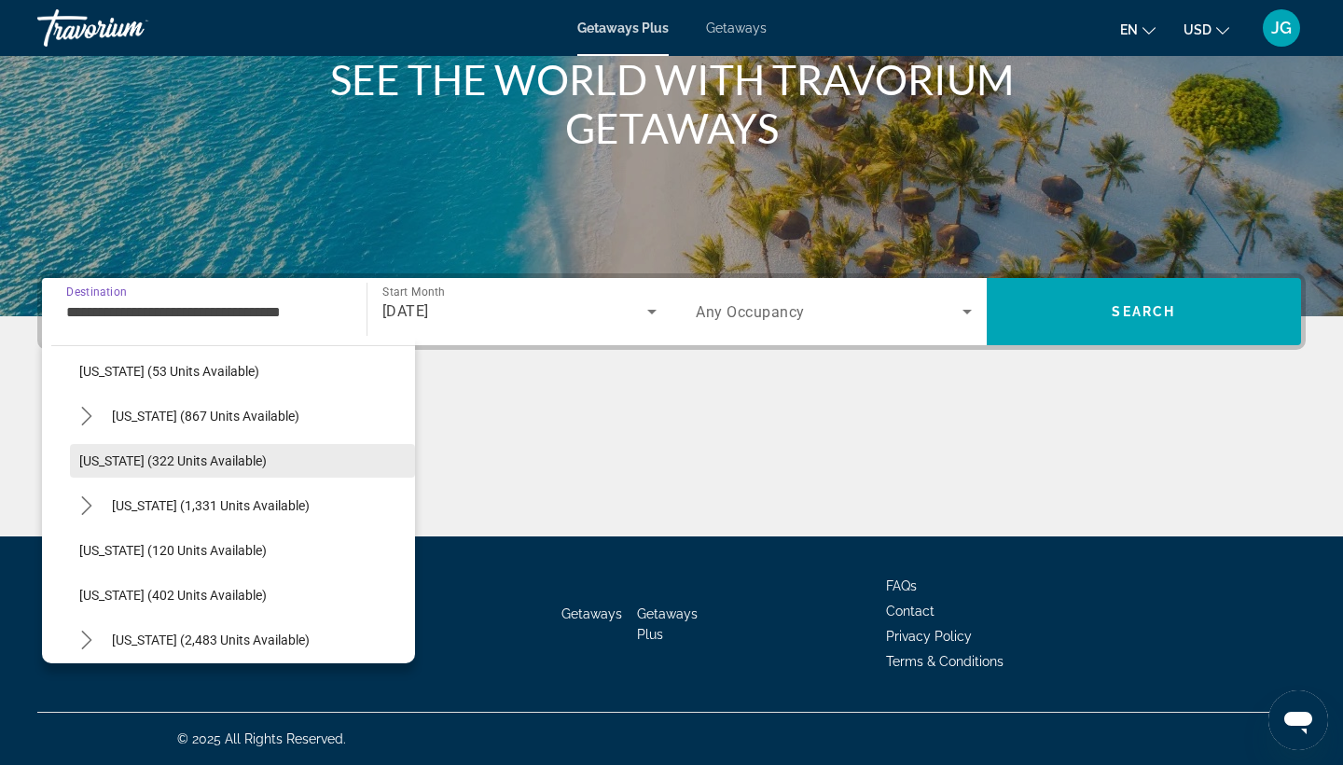
click at [212, 465] on span "[US_STATE] (322 units available)" at bounding box center [172, 460] width 187 height 15
type input "**********"
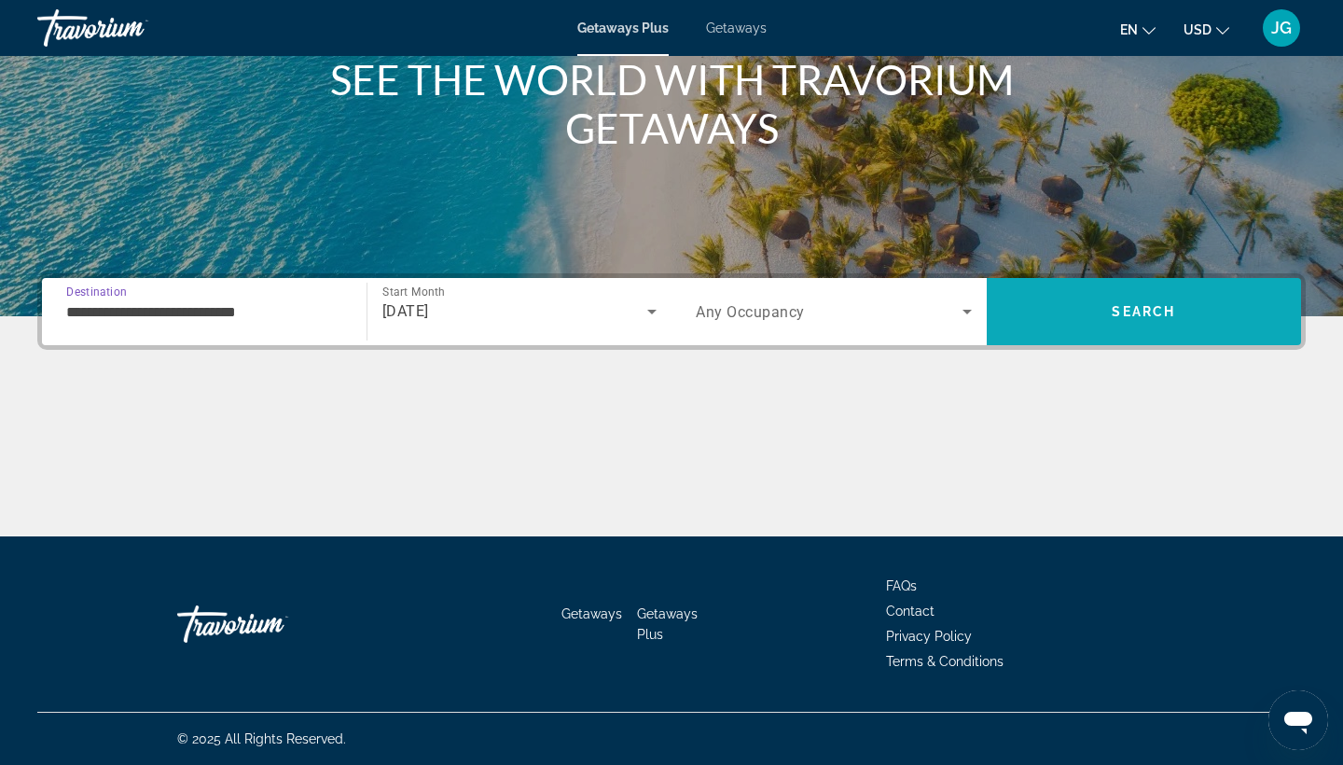
click at [1052, 306] on span "Search" at bounding box center [1144, 311] width 315 height 45
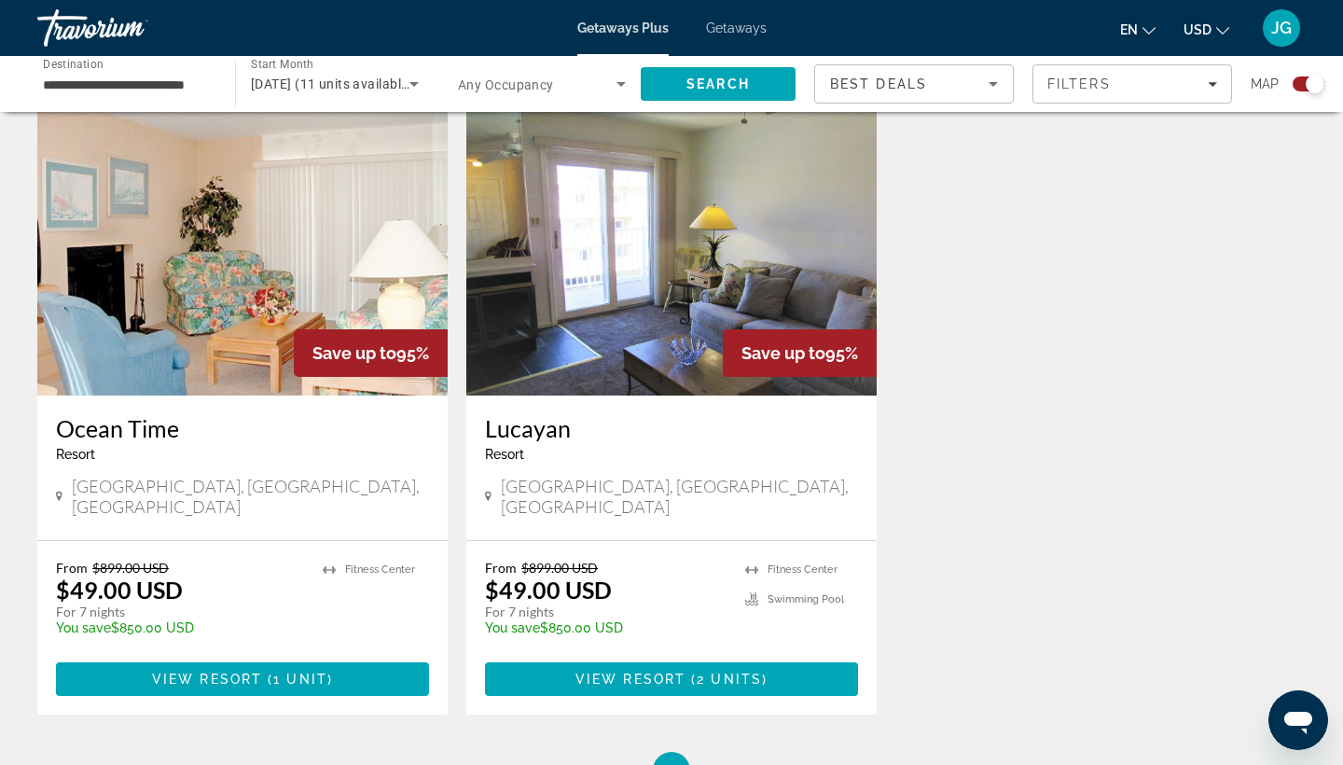
scroll to position [1320, 0]
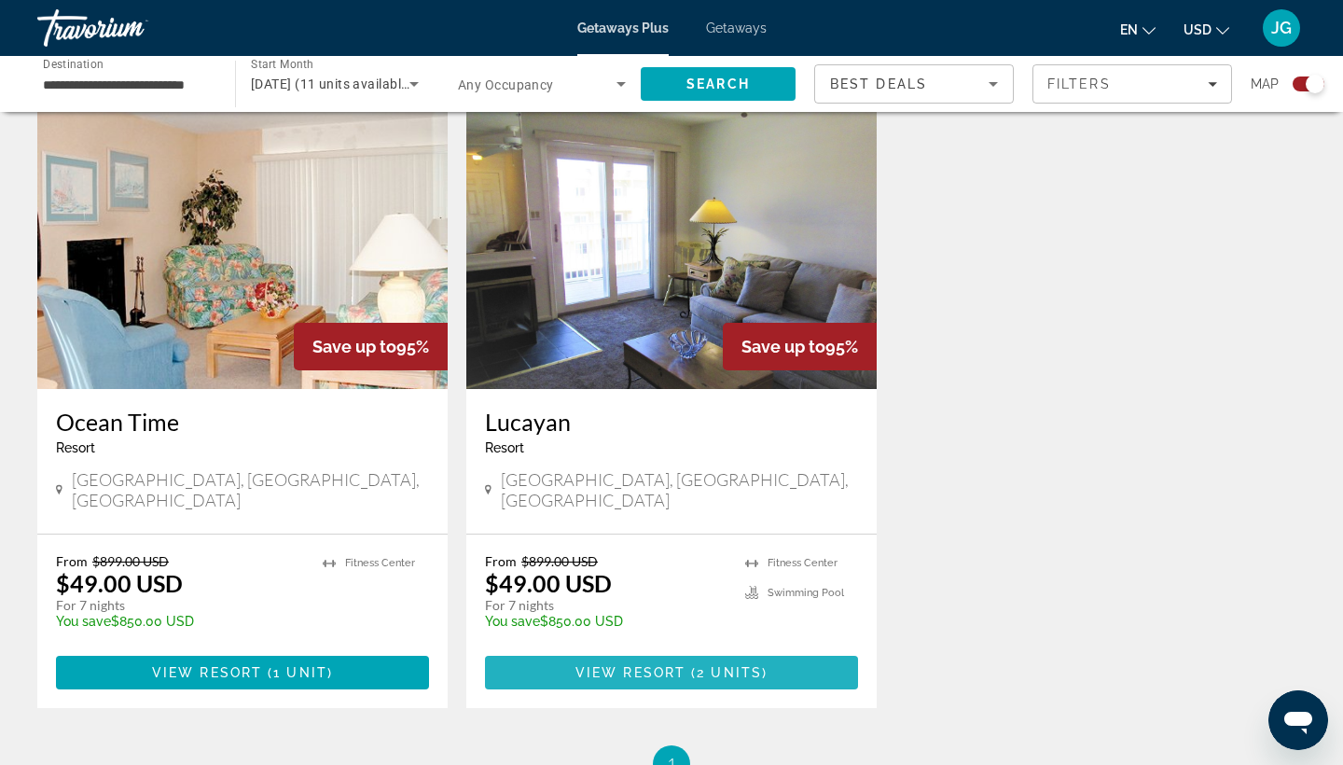
click at [654, 665] on span "View Resort" at bounding box center [631, 672] width 110 height 15
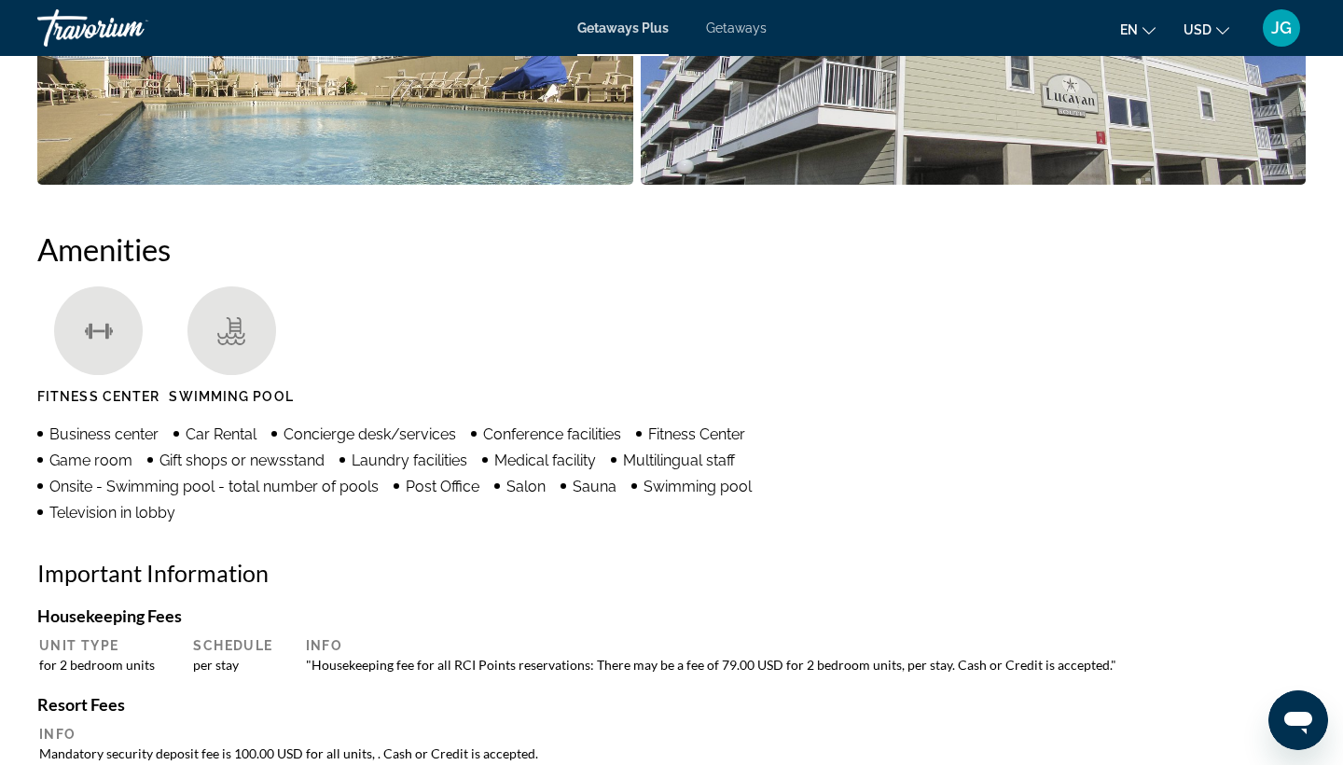
scroll to position [1299, 0]
